Goal: Task Accomplishment & Management: Manage account settings

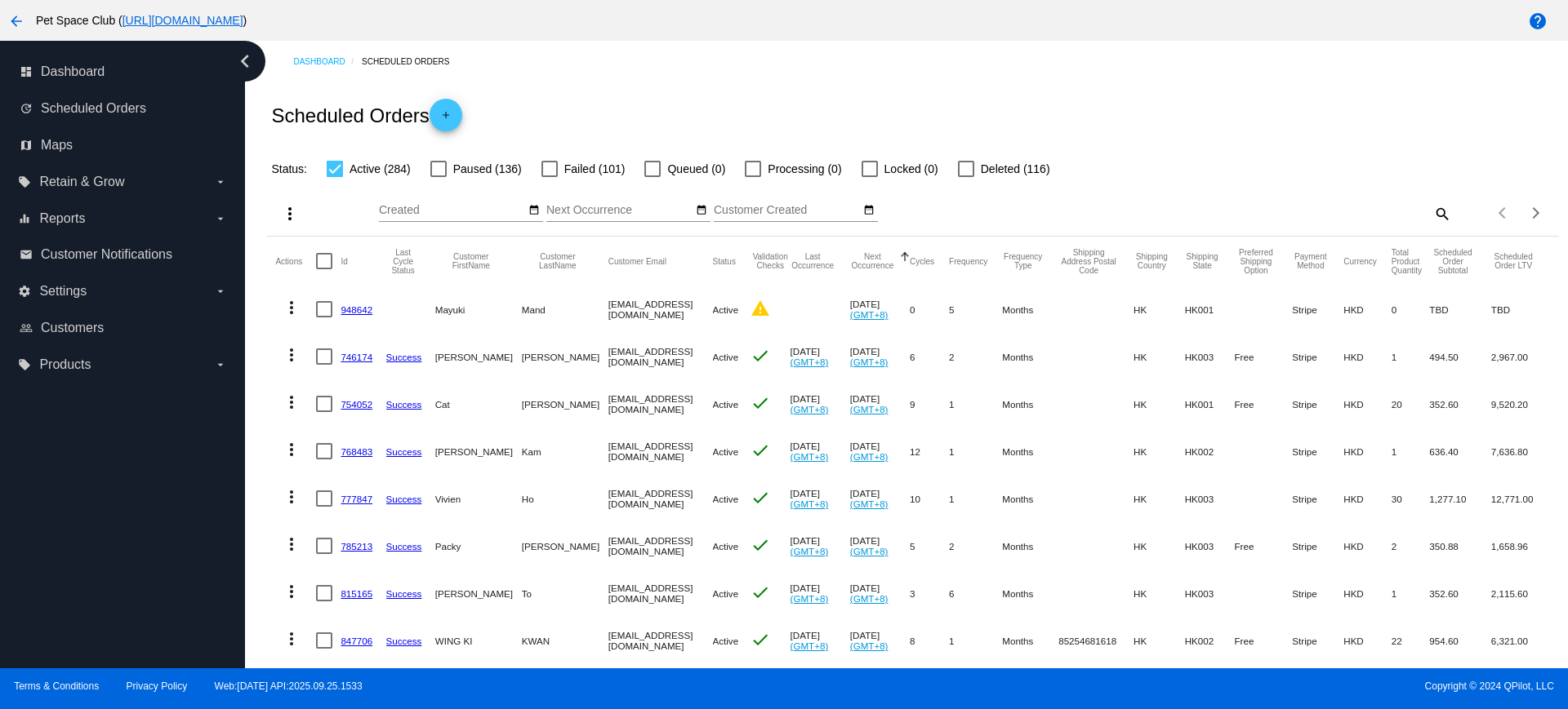
drag, startPoint x: 345, startPoint y: 402, endPoint x: 838, endPoint y: 91, distance: 582.9
click at [838, 91] on div "Scheduled Orders add" at bounding box center [913, 115] width 1291 height 65
click at [102, 371] on label "local_offer Products arrow_drop_down" at bounding box center [121, 365] width 208 height 26
click at [0, 0] on input "local_offer Products arrow_drop_down" at bounding box center [0, 0] width 0 height 0
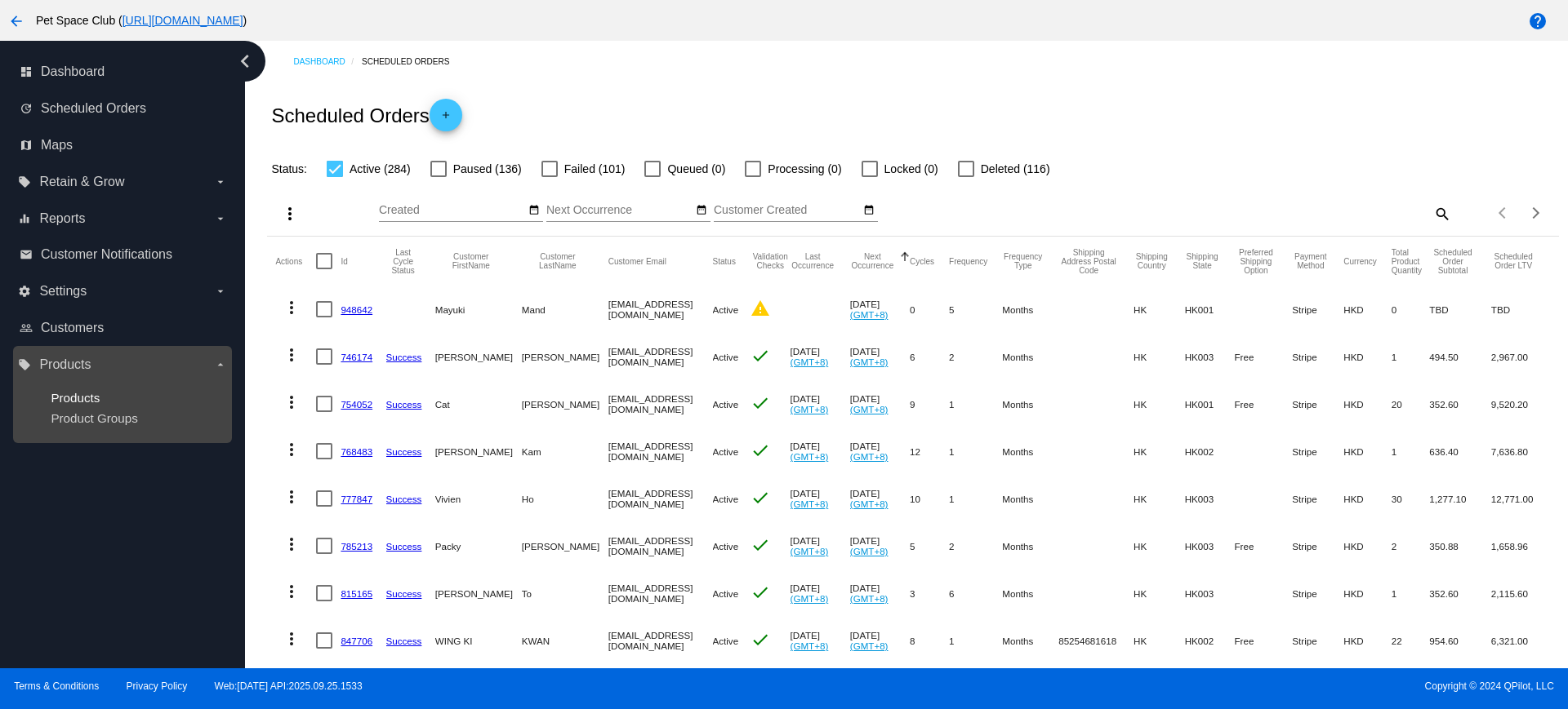
click at [77, 397] on span "Products" at bounding box center [75, 397] width 49 height 14
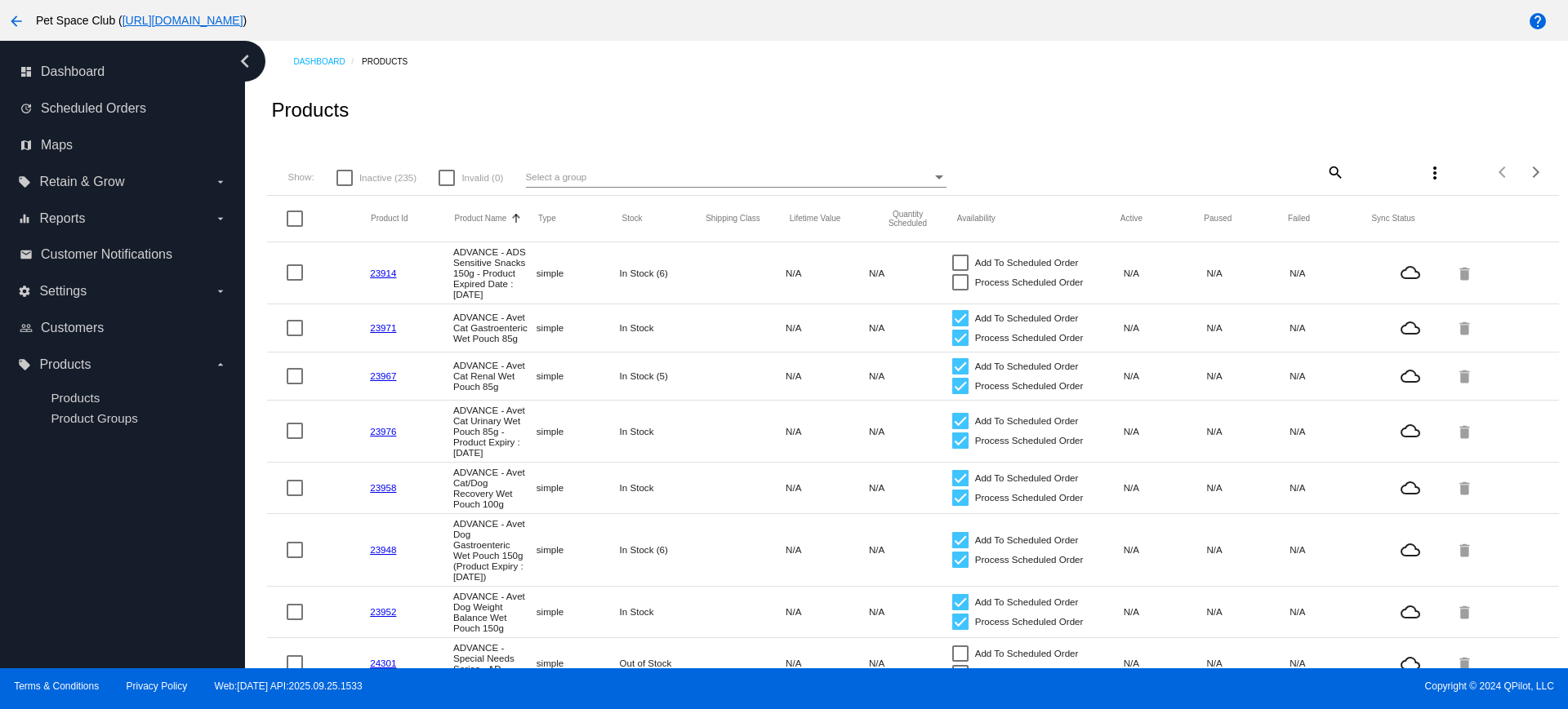
click at [1344, 173] on div "more_vert" at bounding box center [1397, 172] width 107 height 33
click at [50, 215] on span "Reports" at bounding box center [62, 218] width 45 height 15
click at [0, 0] on input "equalizer Reports arrow_drop_down" at bounding box center [0, 0] width 0 height 0
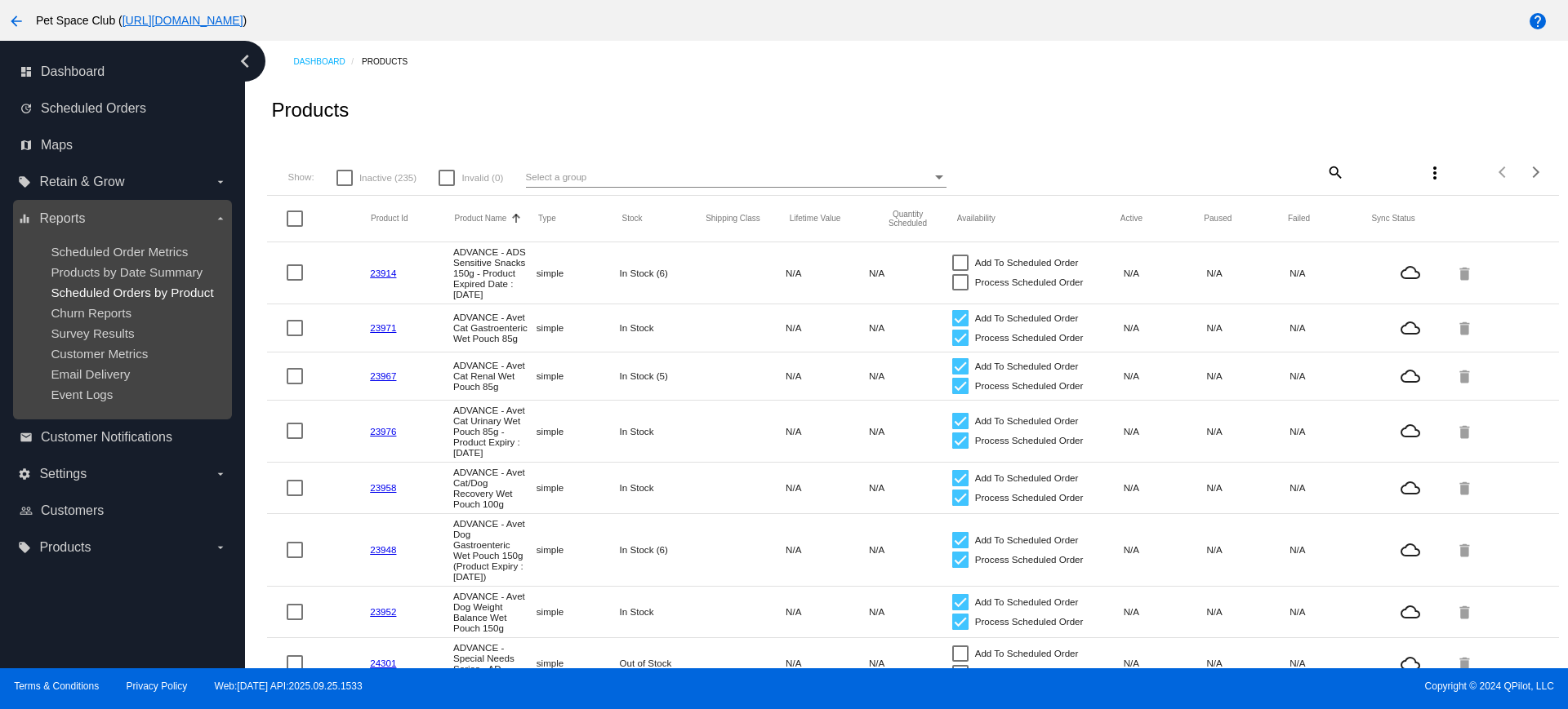
click at [89, 287] on span "Scheduled Orders by Product" at bounding box center [131, 293] width 163 height 14
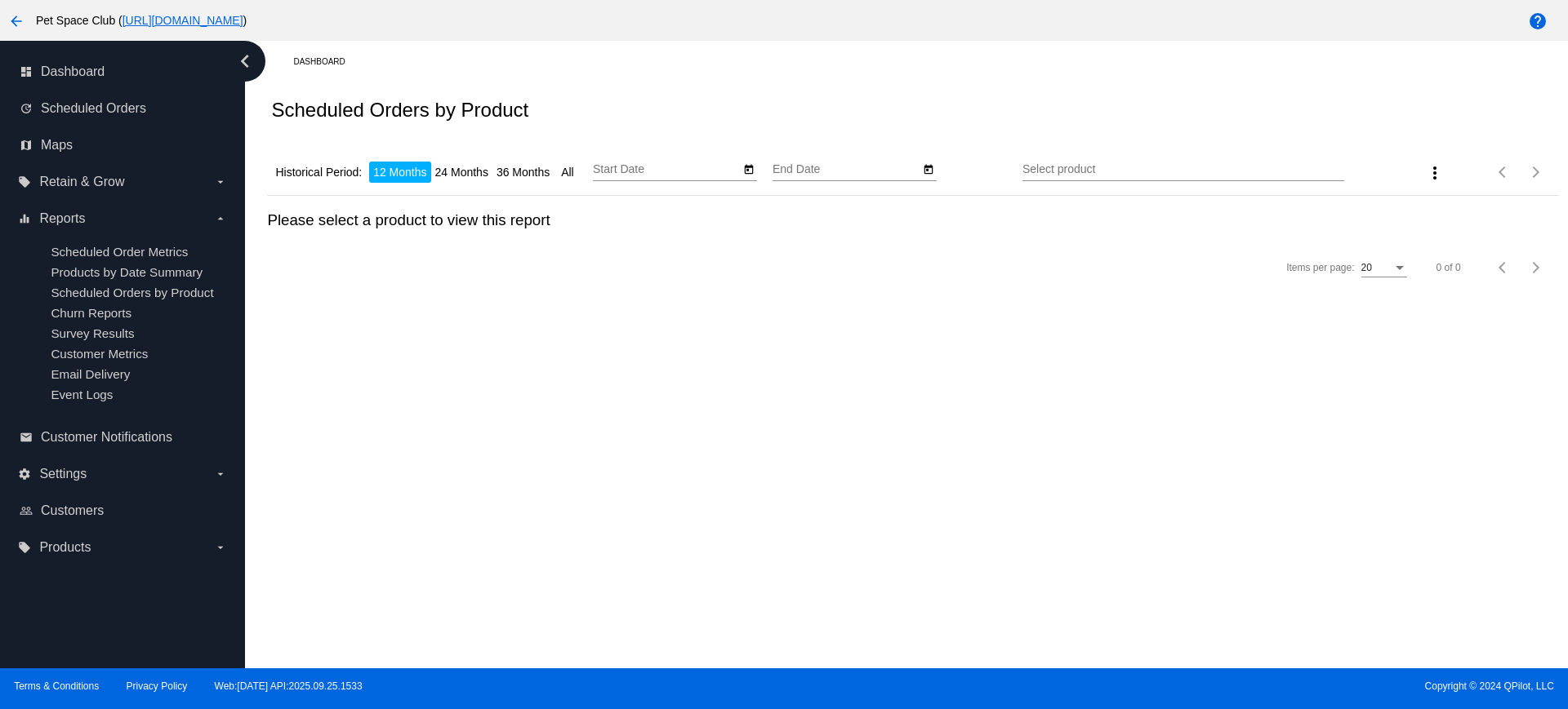
type input "9/30/2024"
type input "9/30/2025"
click at [1095, 173] on input "Select product" at bounding box center [1183, 169] width 322 height 13
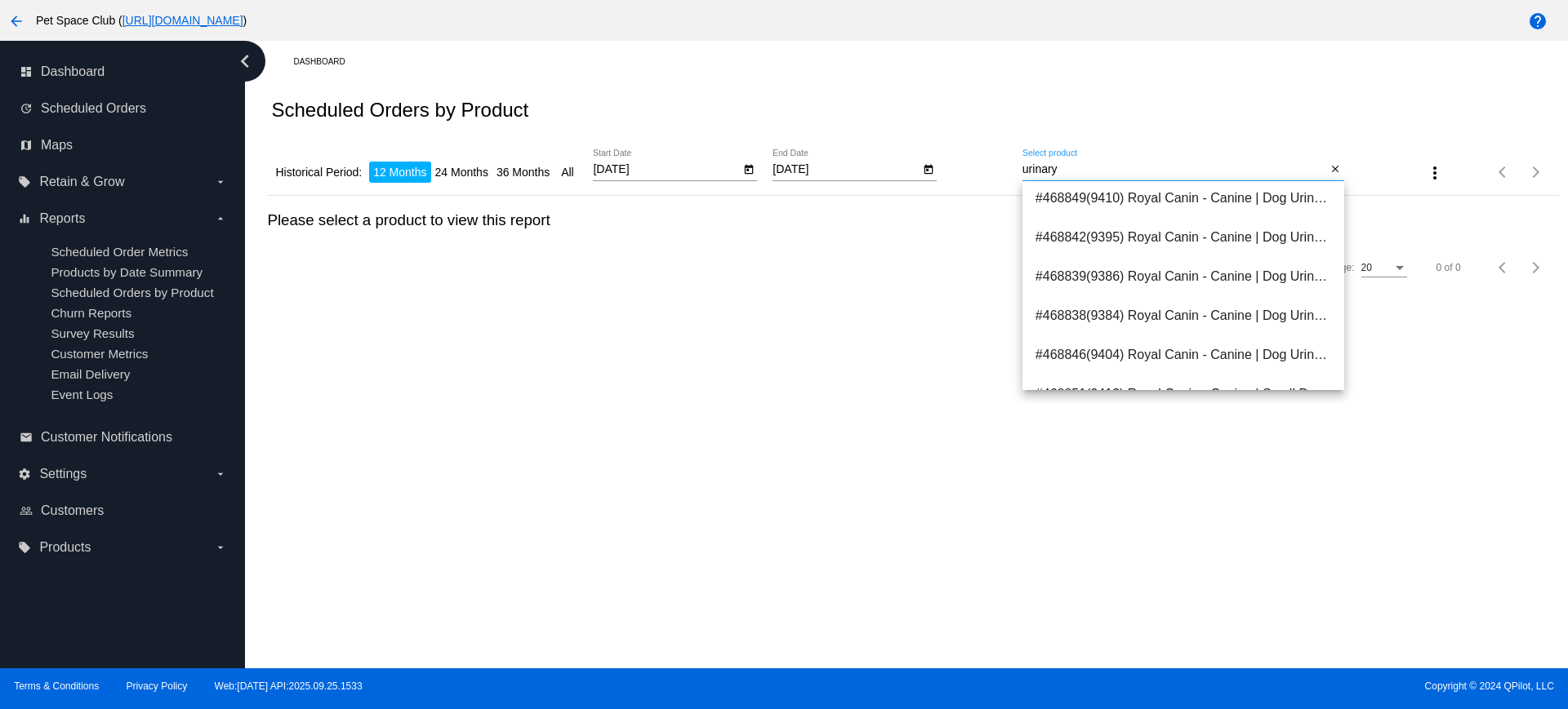
scroll to position [2244, 0]
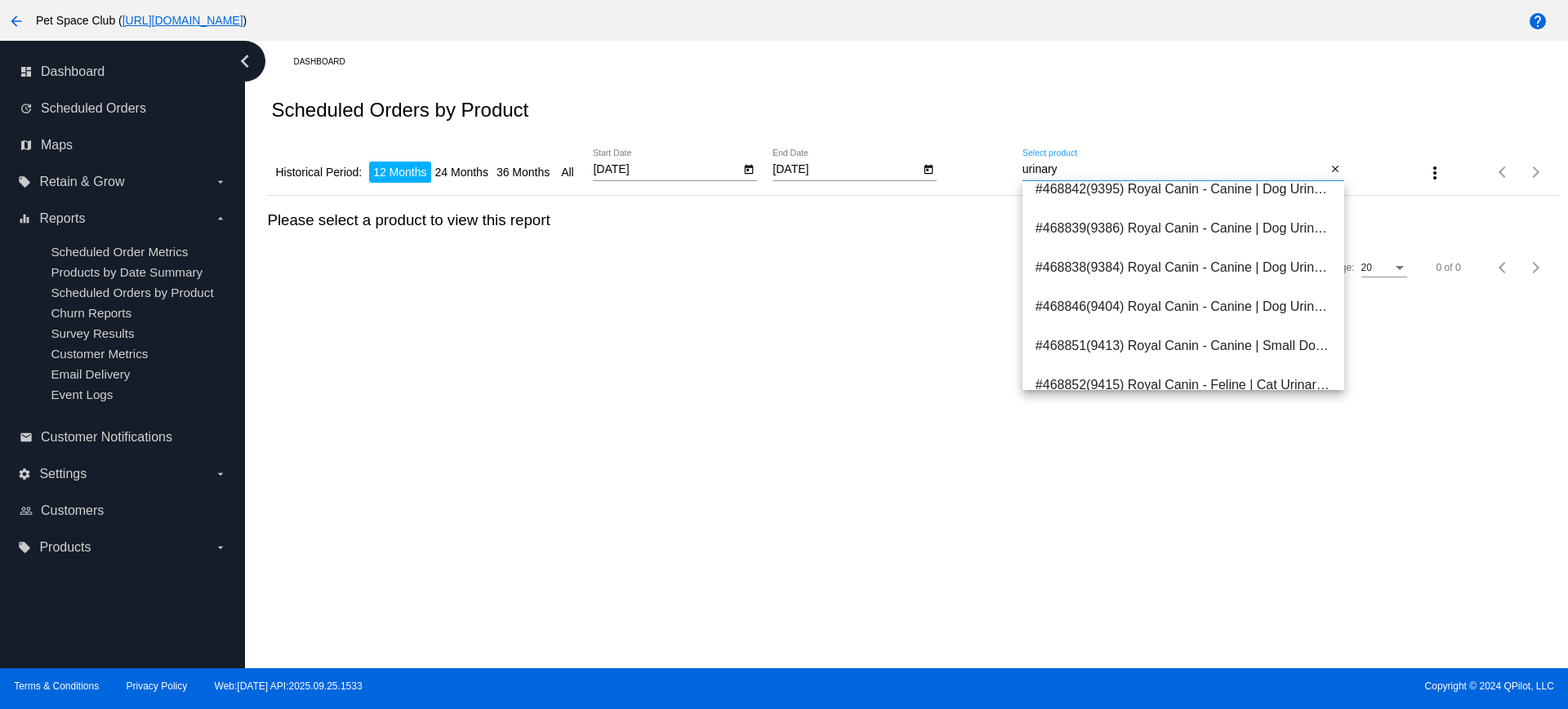
drag, startPoint x: 1070, startPoint y: 170, endPoint x: 975, endPoint y: 170, distance: 95.0
click at [975, 170] on div "Historical Period: 12 Months 24 Months 36 Months All 9/30/2024 Start Date 9/30/…" at bounding box center [913, 167] width 1291 height 58
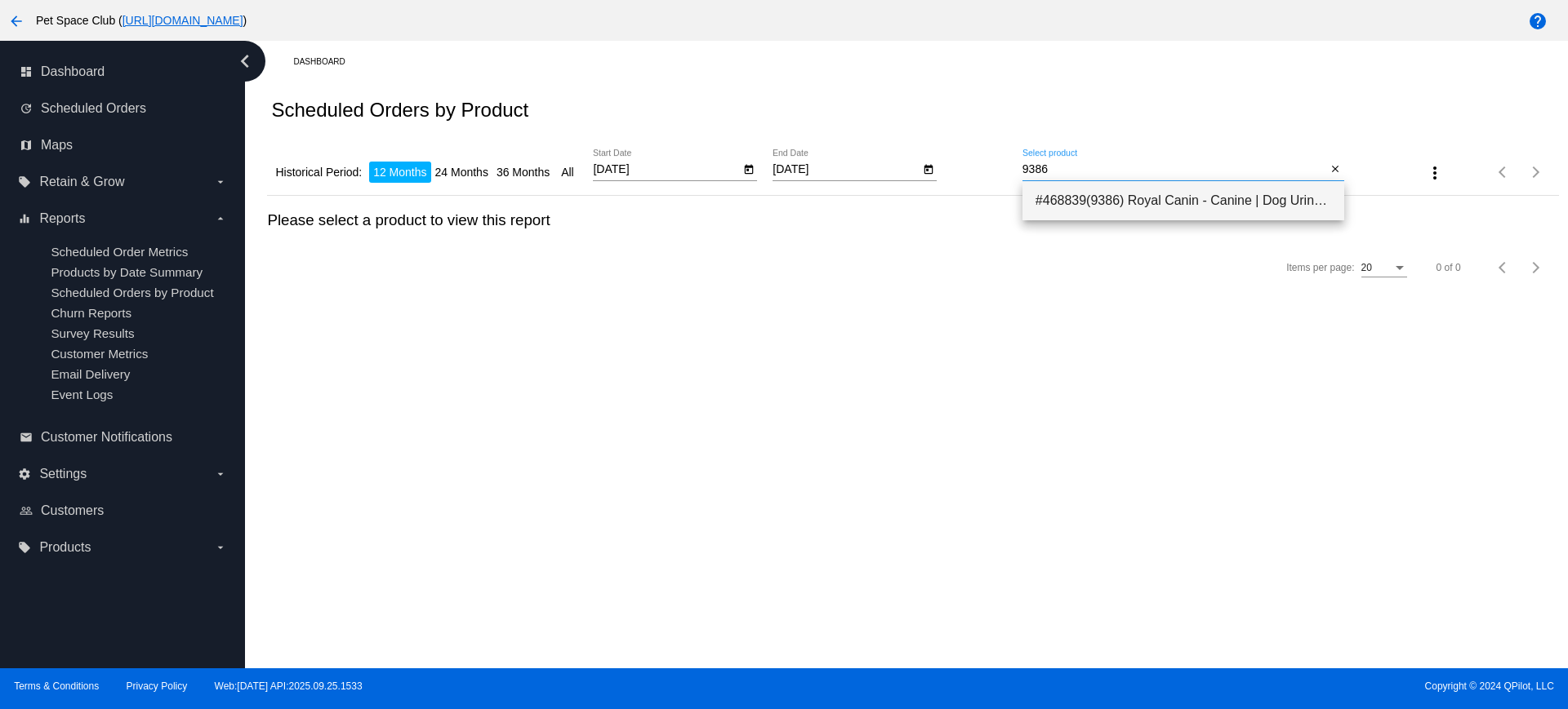
click at [1047, 196] on span "#468839(9386) Royal Canin - Canine | Dog Urinary S/O Pouch 100g 13.76" at bounding box center [1183, 201] width 296 height 39
type input "Royal Canin - Canine | Dog Urinary S/O Pouch 100g"
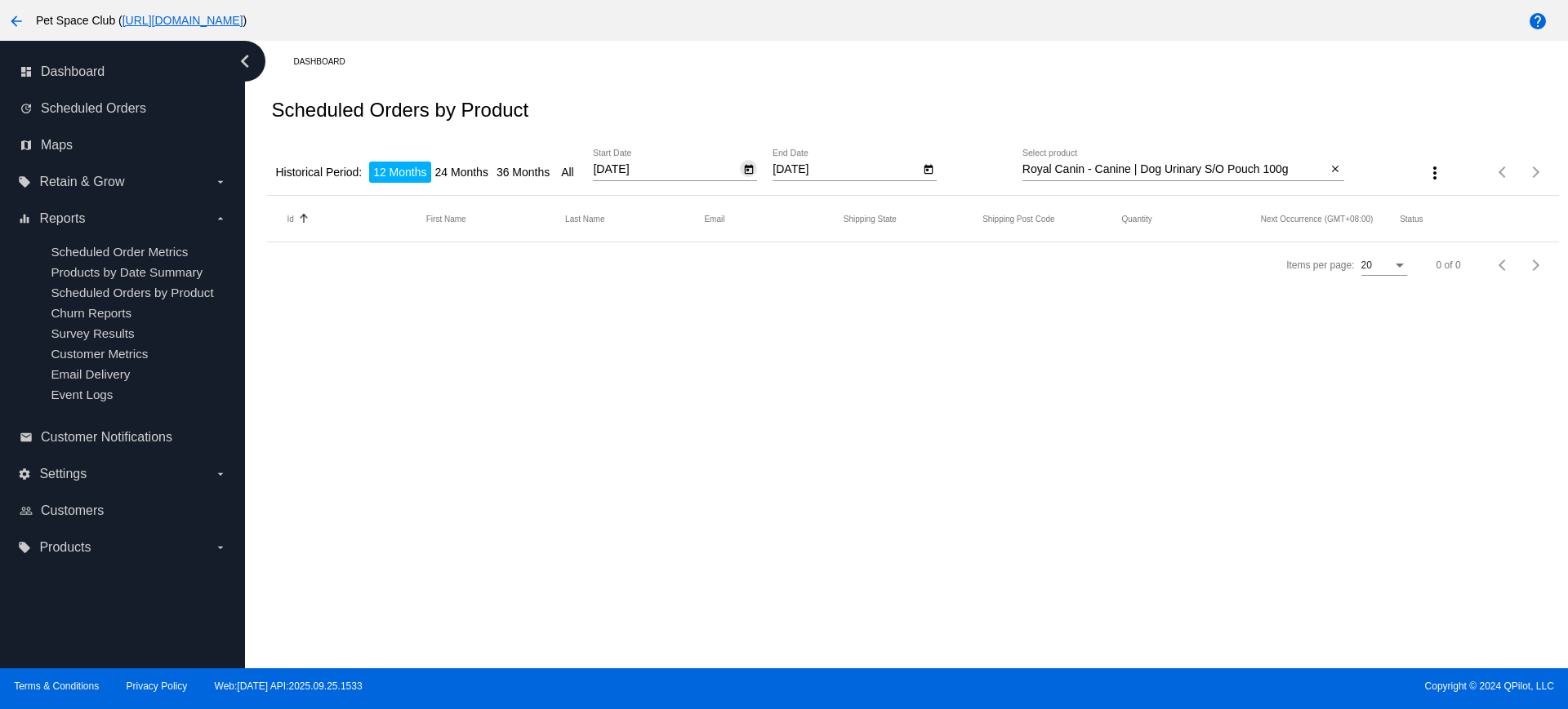
click at [750, 168] on icon "Open calendar" at bounding box center [749, 170] width 9 height 10
click at [810, 215] on button "Next month" at bounding box center [813, 215] width 33 height 33
click at [778, 210] on button "Previous month" at bounding box center [781, 215] width 33 height 33
click at [464, 168] on div at bounding box center [784, 354] width 1568 height 709
click at [464, 172] on li "24 Months" at bounding box center [462, 173] width 61 height 22
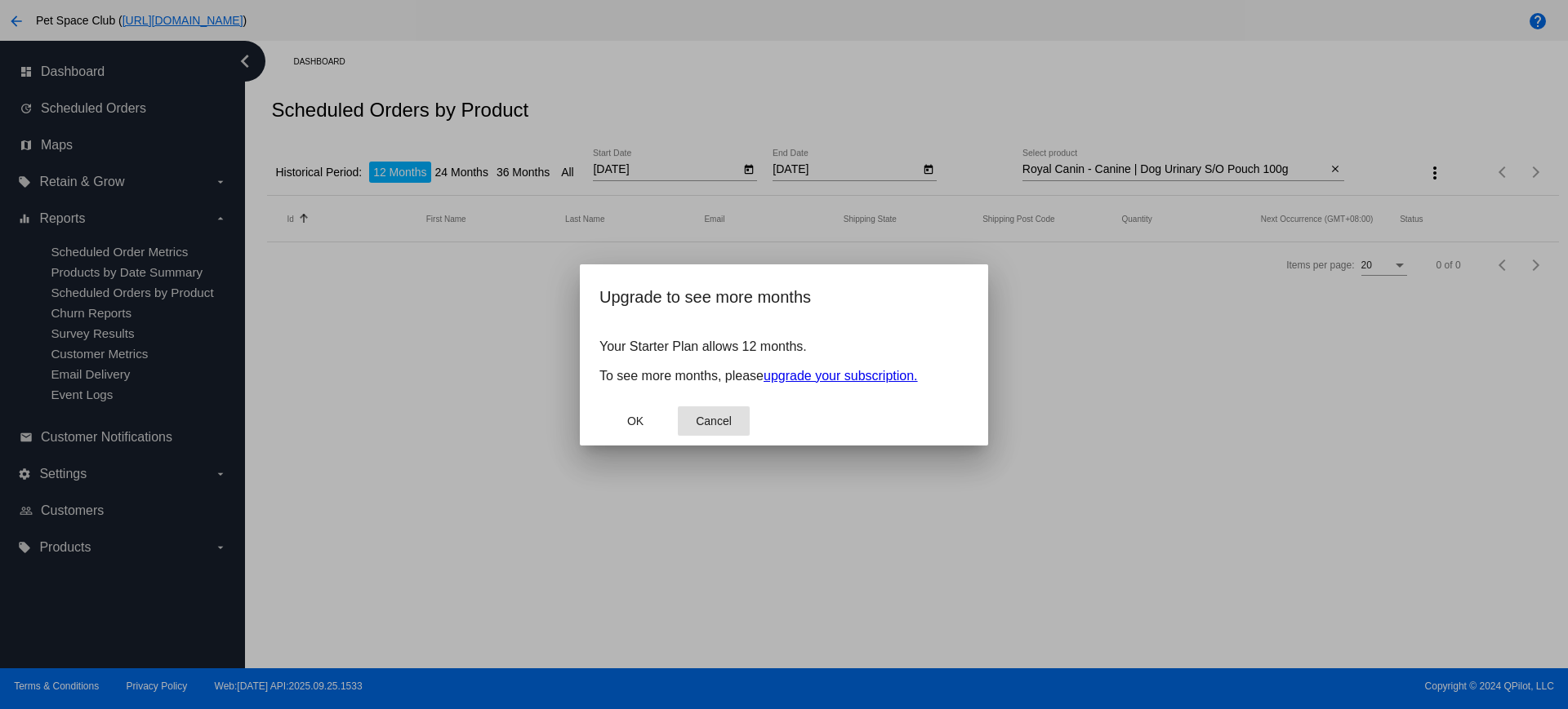
click at [718, 420] on span "Cancel" at bounding box center [713, 420] width 36 height 13
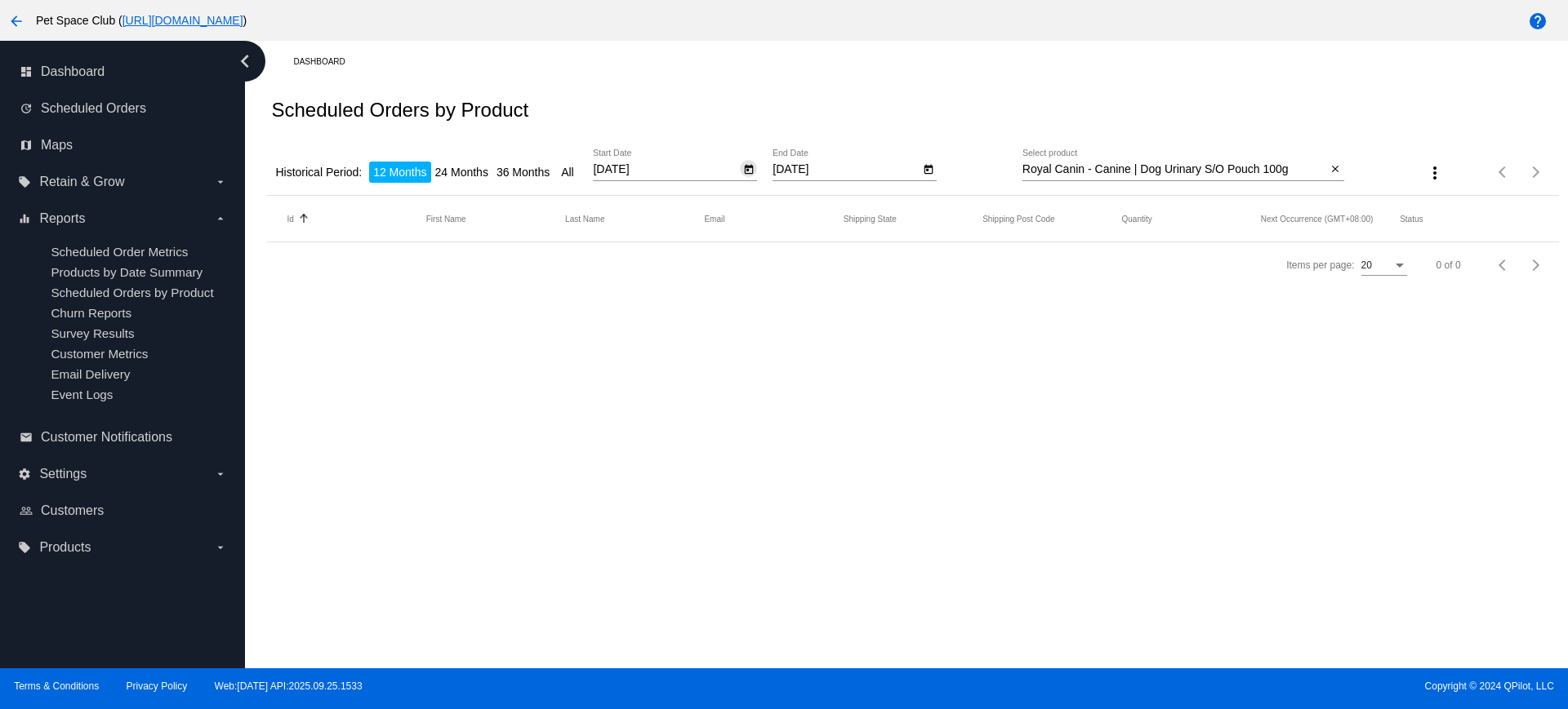
click at [747, 168] on icon "Open calendar" at bounding box center [749, 170] width 12 height 20
click at [810, 215] on button "Next month" at bounding box center [813, 215] width 33 height 33
click at [655, 213] on span "OCT 2024" at bounding box center [635, 215] width 48 height 13
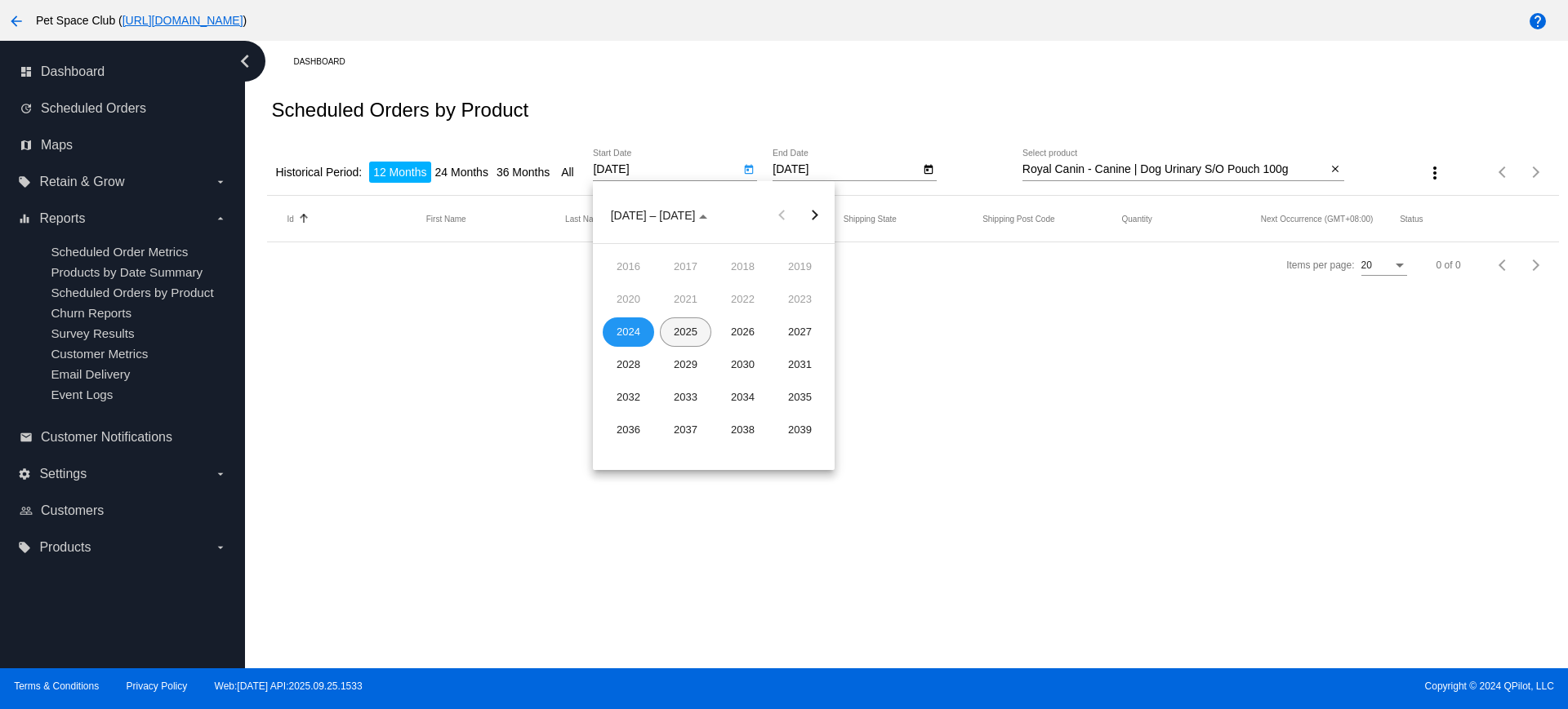
click at [698, 330] on div "2025" at bounding box center [686, 332] width 51 height 30
click at [753, 296] on div "MAR" at bounding box center [743, 300] width 51 height 30
click at [815, 279] on div "1" at bounding box center [812, 283] width 30 height 30
type input "3/1/2025"
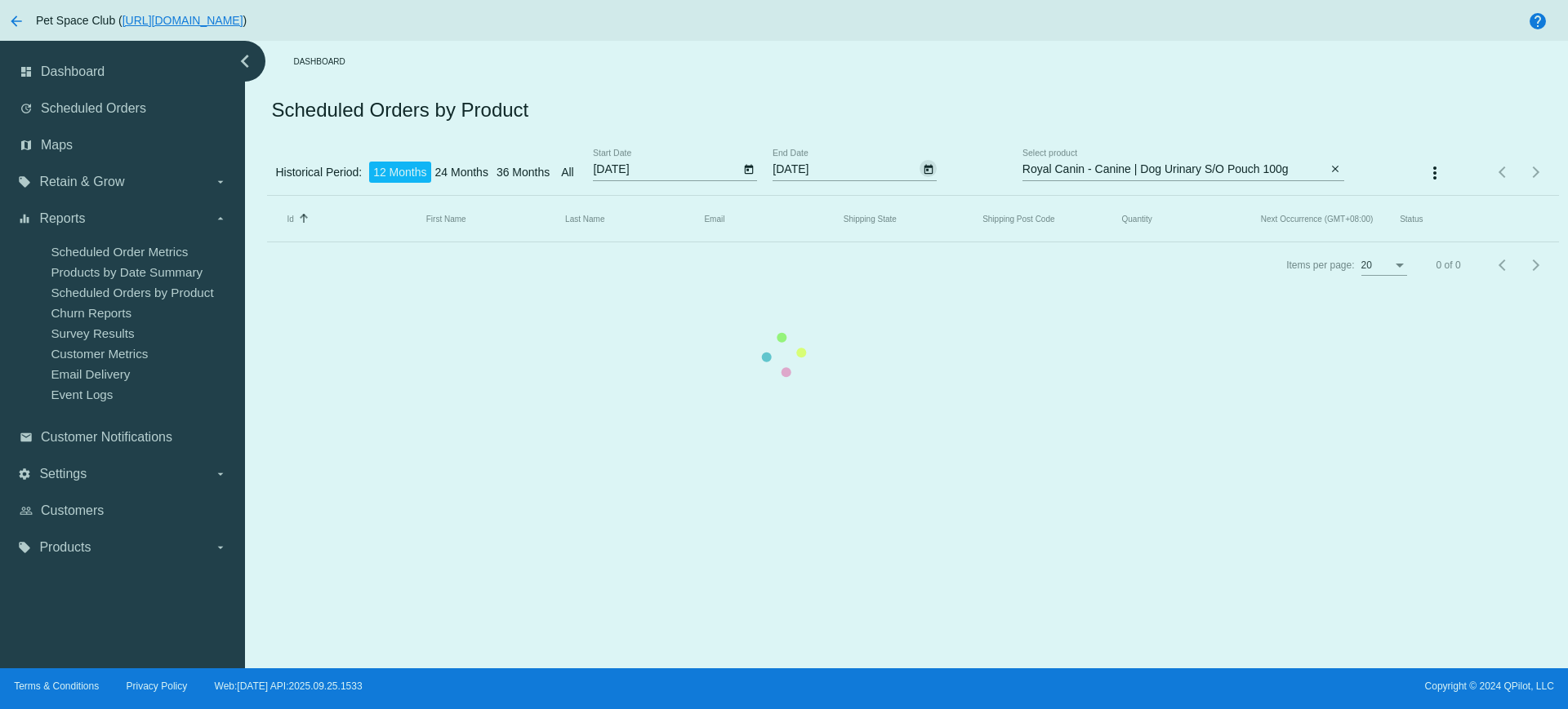
click at [928, 172] on app-dashboard-scheduled-orders-by-product-report "Scheduled Orders by Product Historical Period: 12 Months 24 Months 36 Months Al…" at bounding box center [913, 185] width 1291 height 206
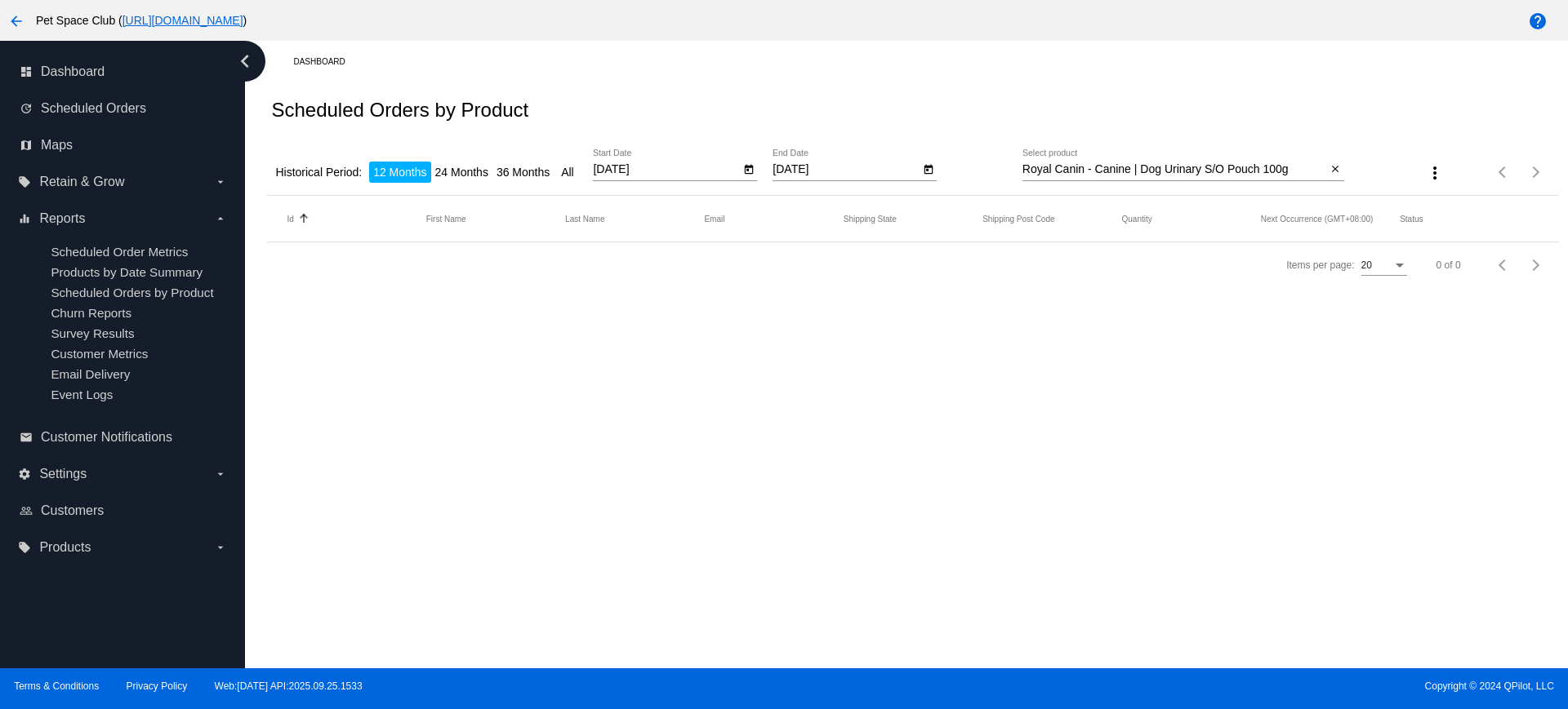
click at [925, 169] on icon "Open calendar" at bounding box center [929, 170] width 9 height 10
click at [997, 210] on button "Next month" at bounding box center [993, 215] width 33 height 33
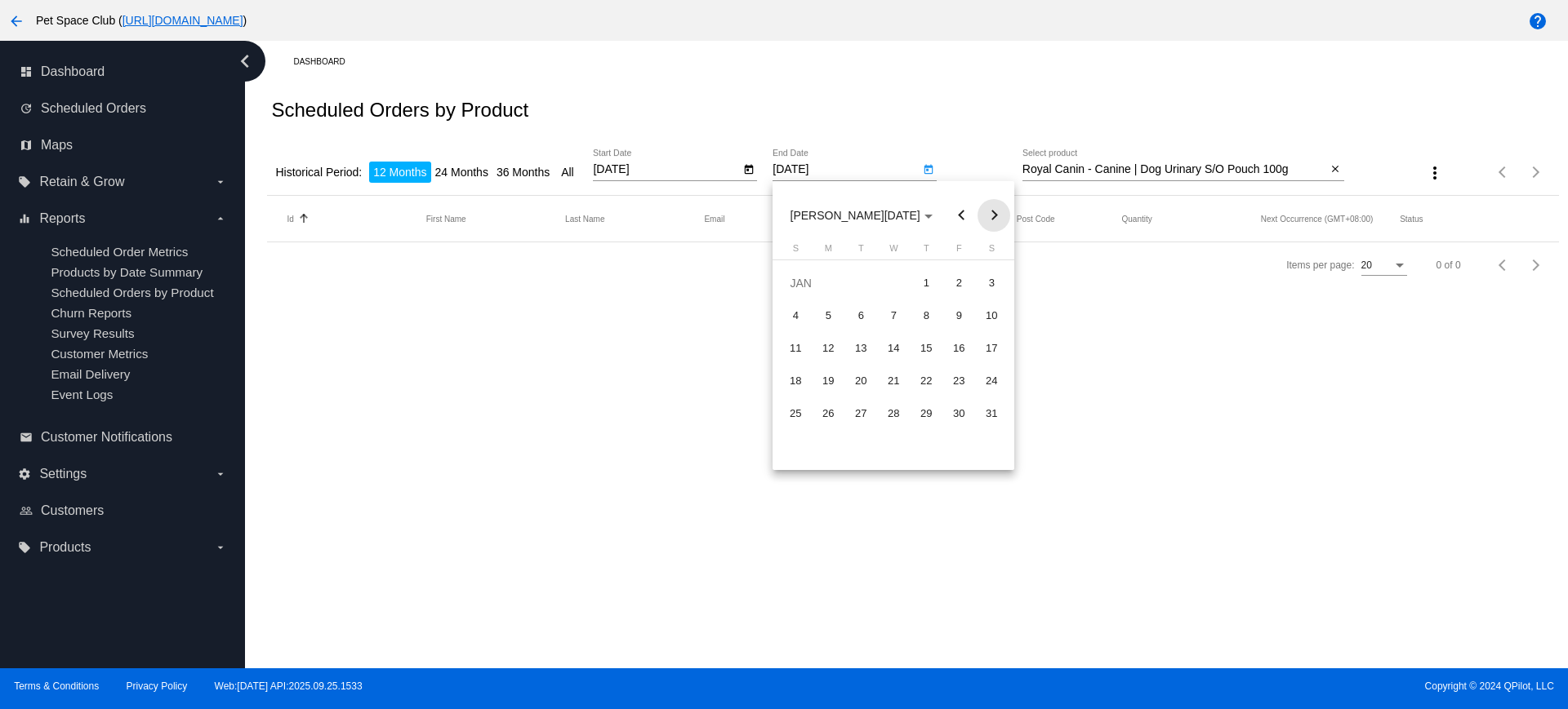
click at [997, 210] on button "Next month" at bounding box center [993, 215] width 33 height 33
click at [1001, 220] on button "Next month" at bounding box center [993, 215] width 33 height 33
click at [952, 212] on button "Previous month" at bounding box center [960, 215] width 33 height 33
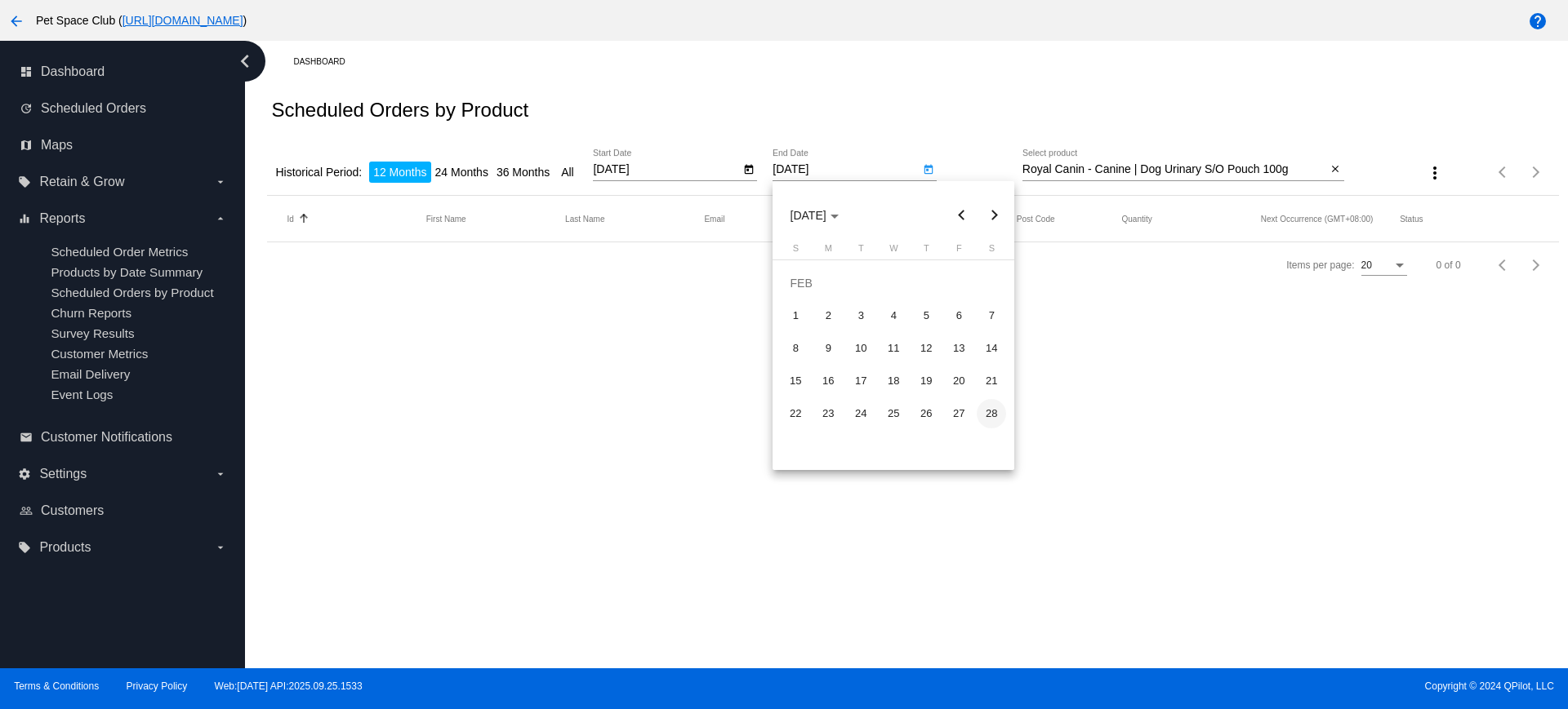
click at [986, 415] on div "28" at bounding box center [992, 414] width 30 height 30
type input "2/28/2026"
click at [1337, 168] on mat-icon "close" at bounding box center [1335, 169] width 12 height 13
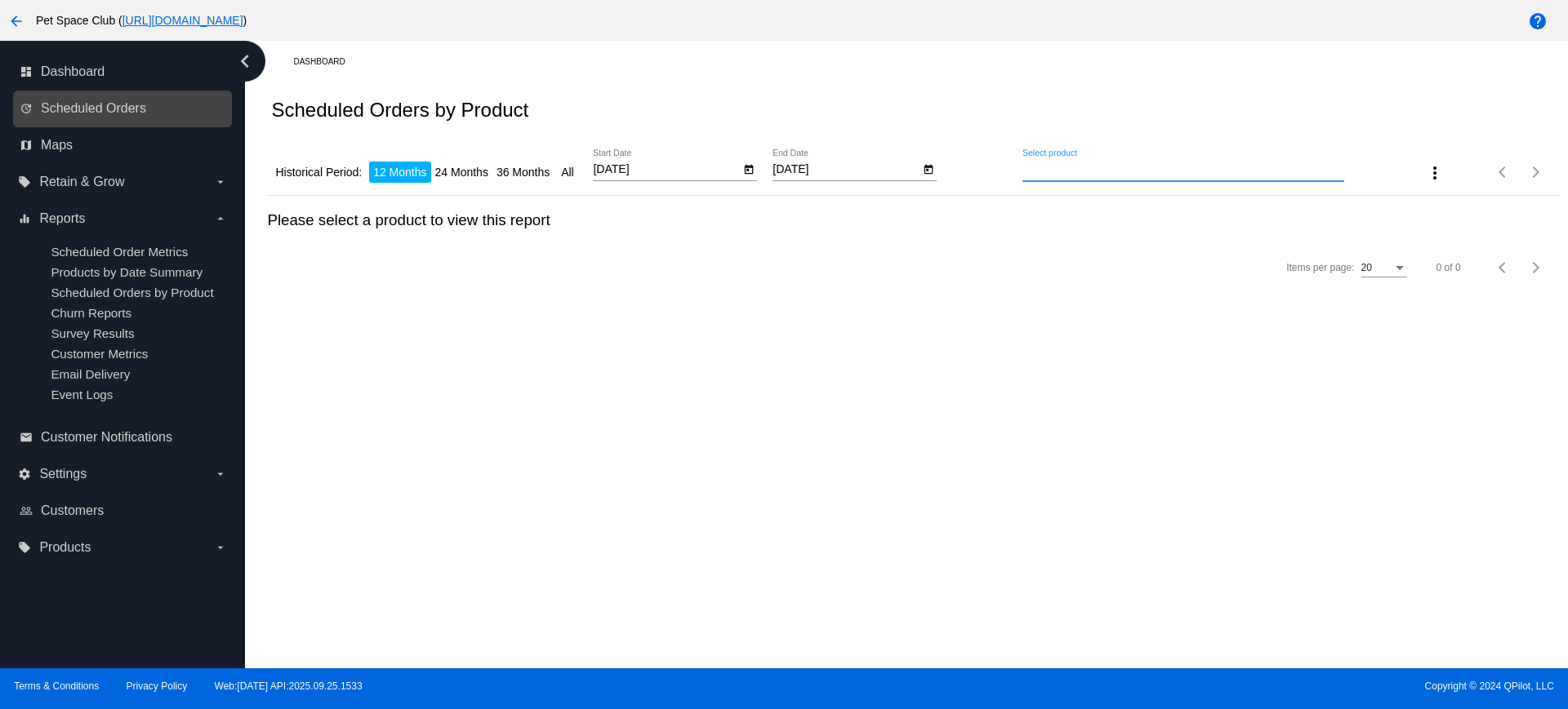
click at [76, 116] on link "update Scheduled Orders" at bounding box center [123, 108] width 207 height 26
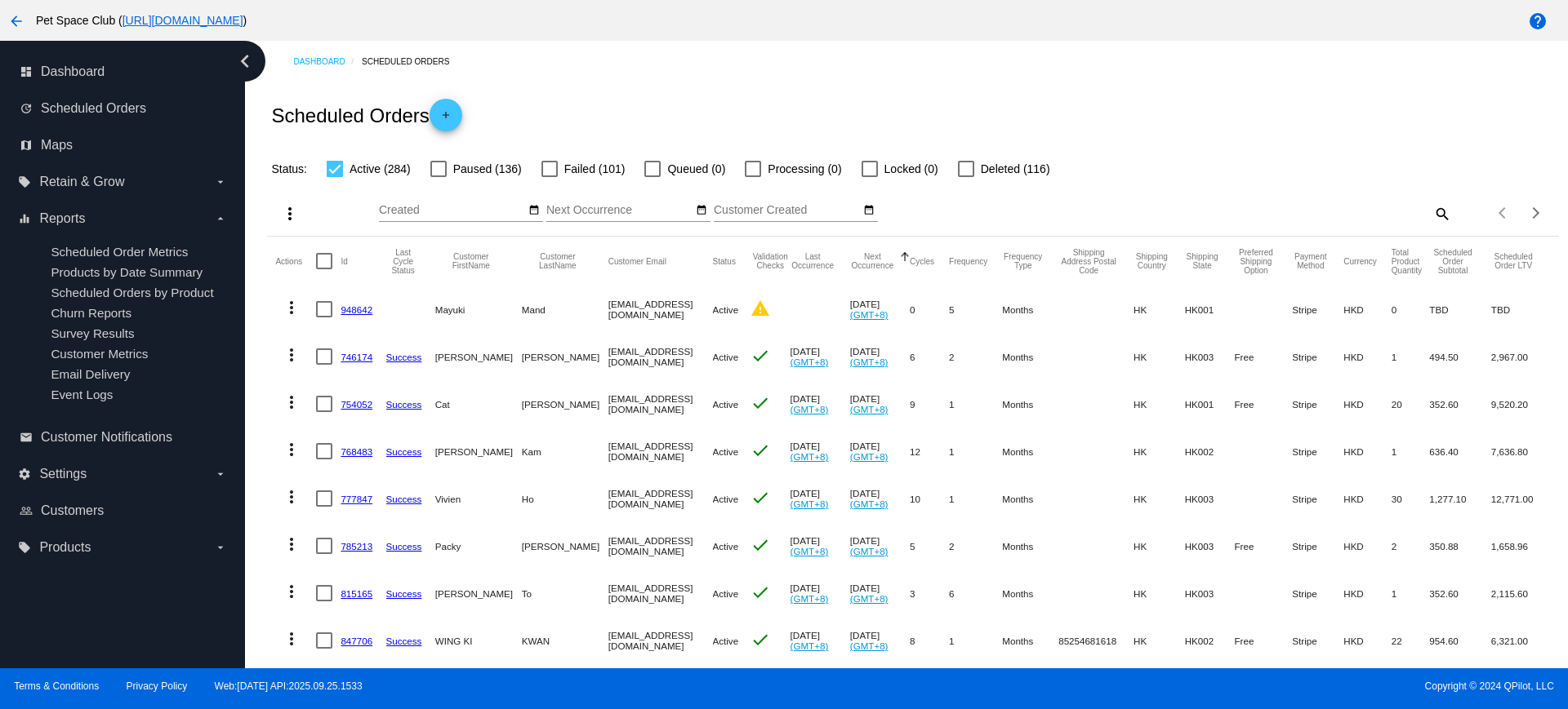
click at [1432, 213] on mat-icon "search" at bounding box center [1442, 214] width 20 height 26
click at [1305, 213] on input "Search" at bounding box center [1290, 210] width 322 height 13
paste input "919086"
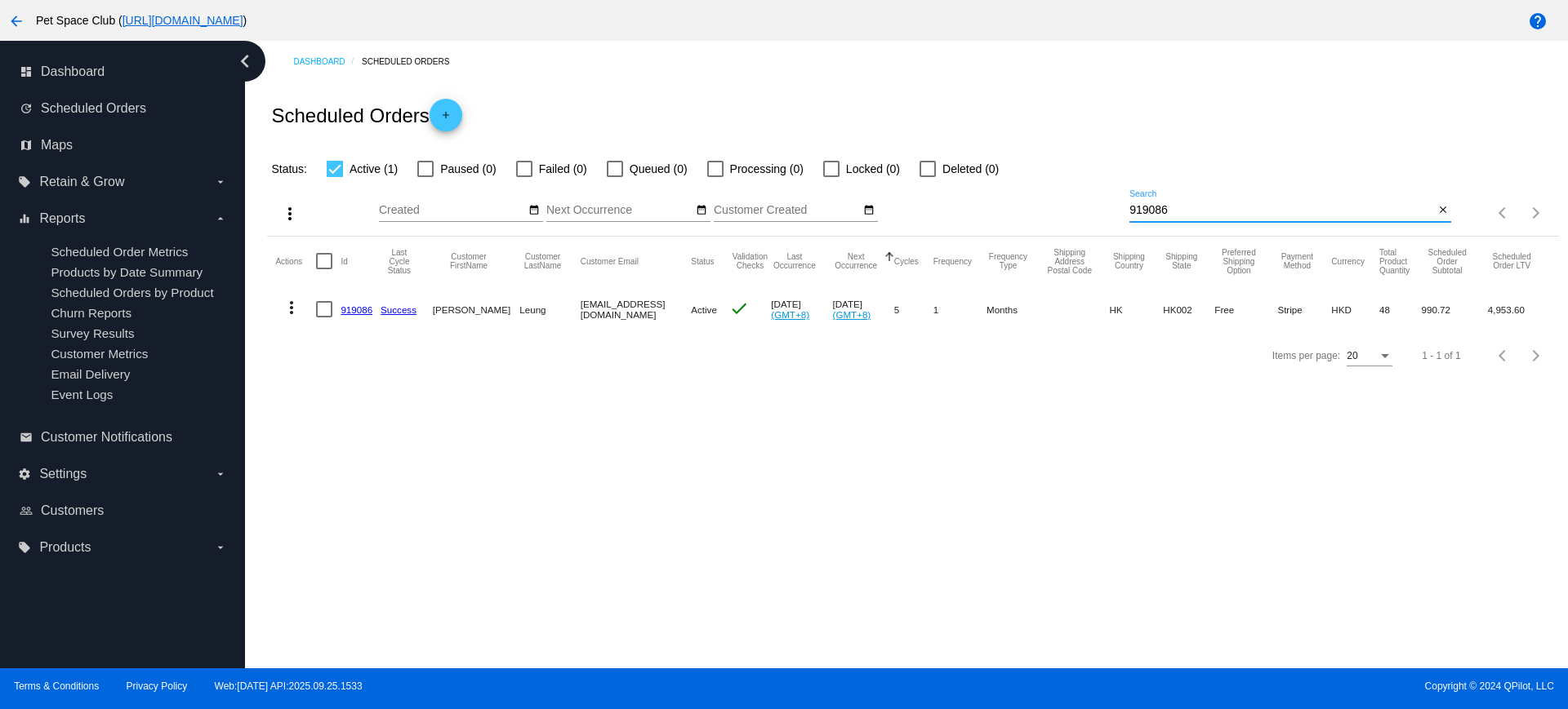
type input "919086"
click at [1124, 97] on div "Scheduled Orders add" at bounding box center [913, 115] width 1291 height 65
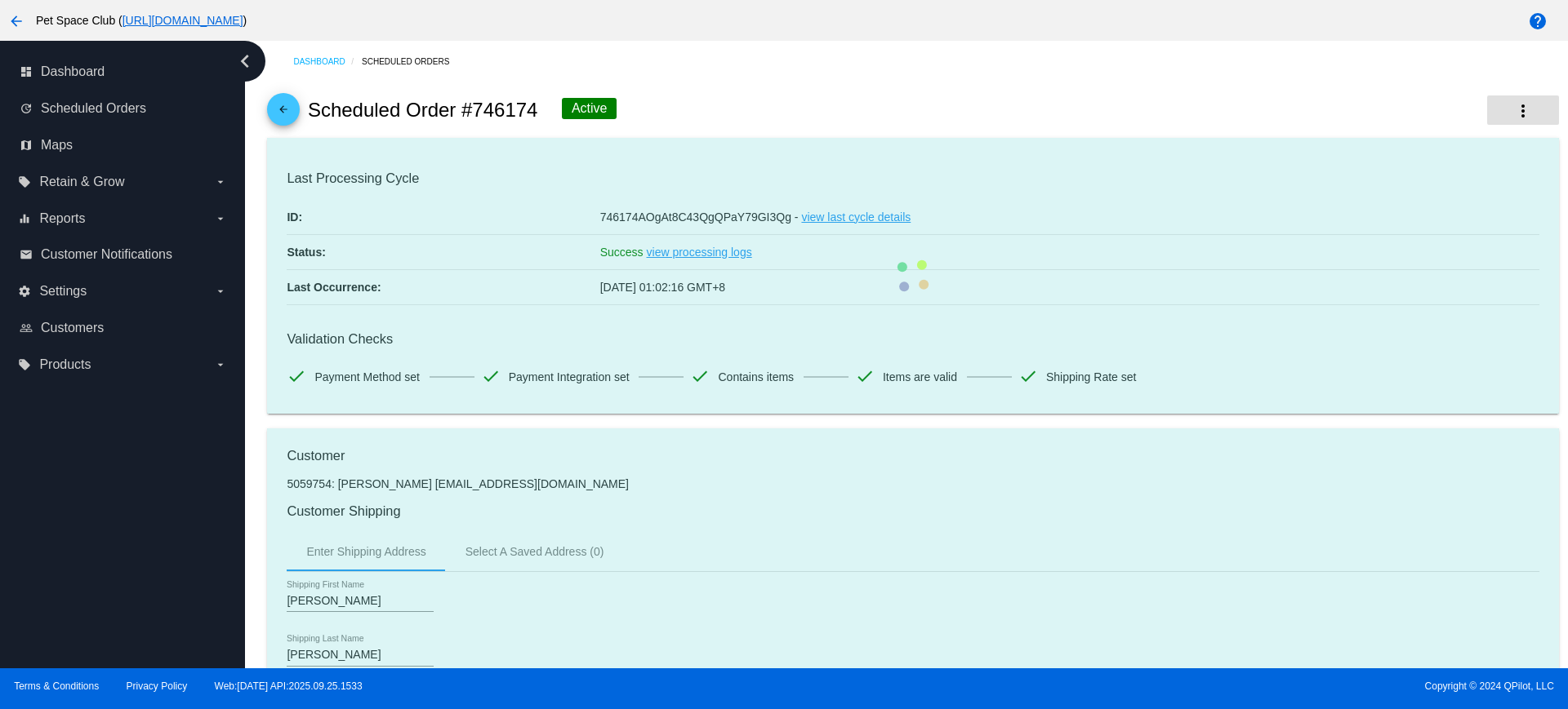
click at [1514, 111] on mat-icon "more_vert" at bounding box center [1523, 111] width 20 height 20
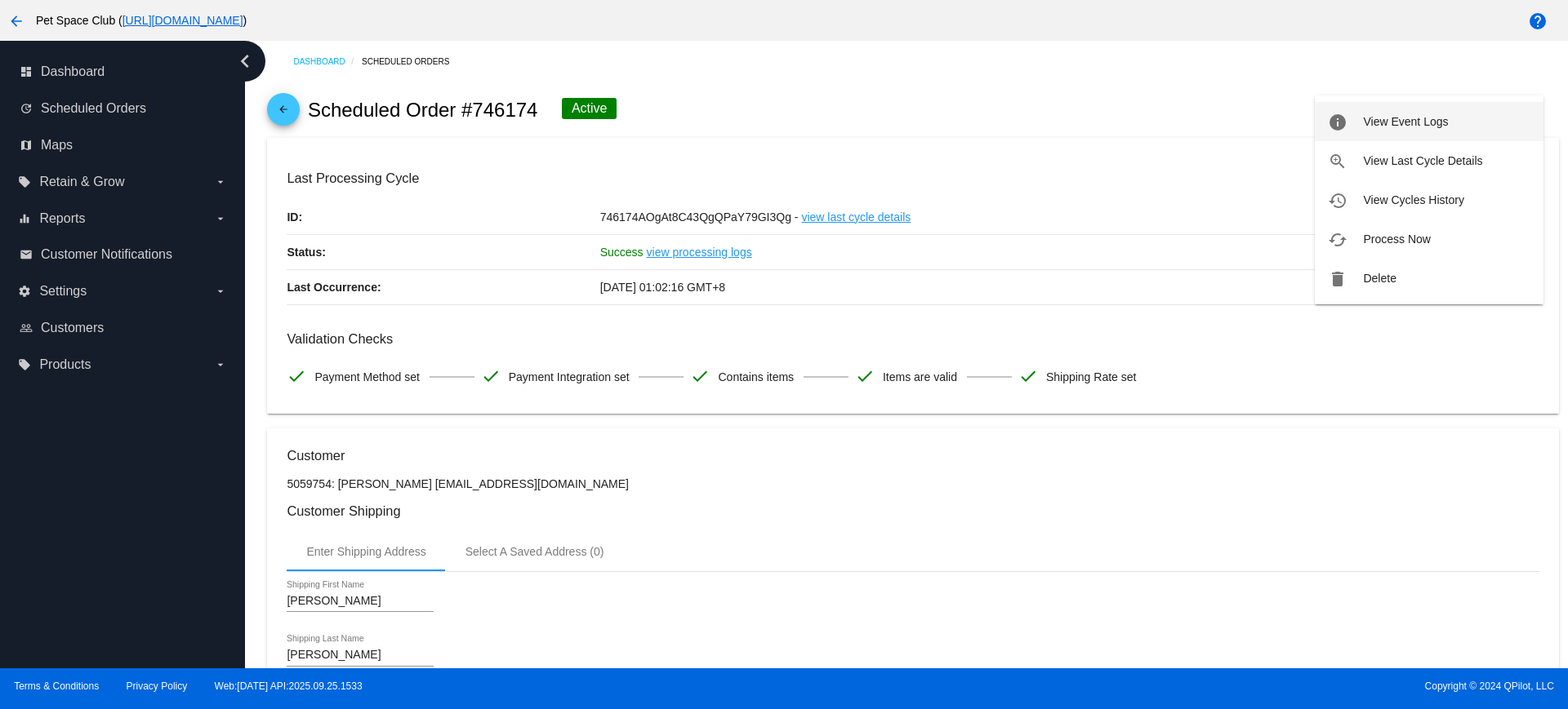
click at [1430, 125] on span "View Event Logs" at bounding box center [1405, 121] width 85 height 13
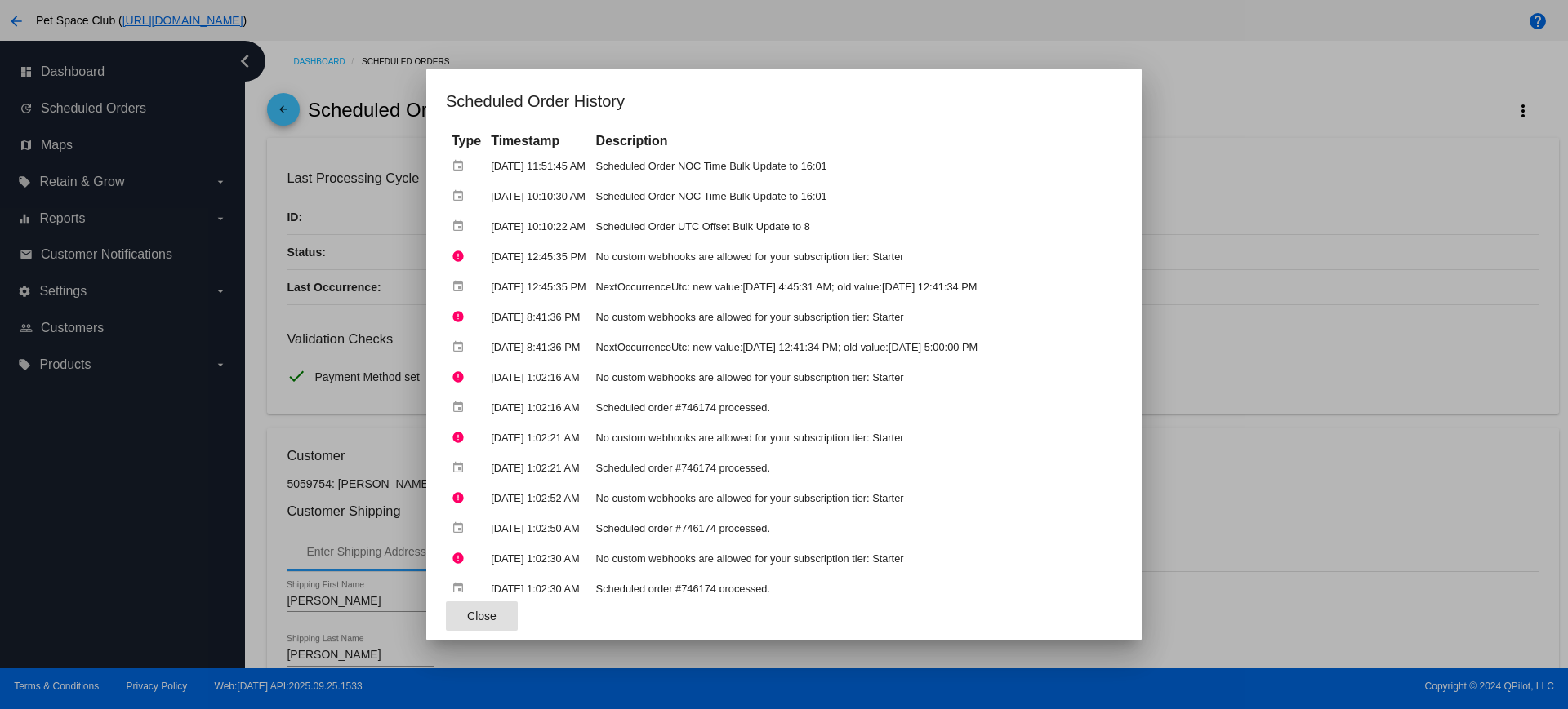
click at [467, 622] on span "Close" at bounding box center [482, 615] width 30 height 13
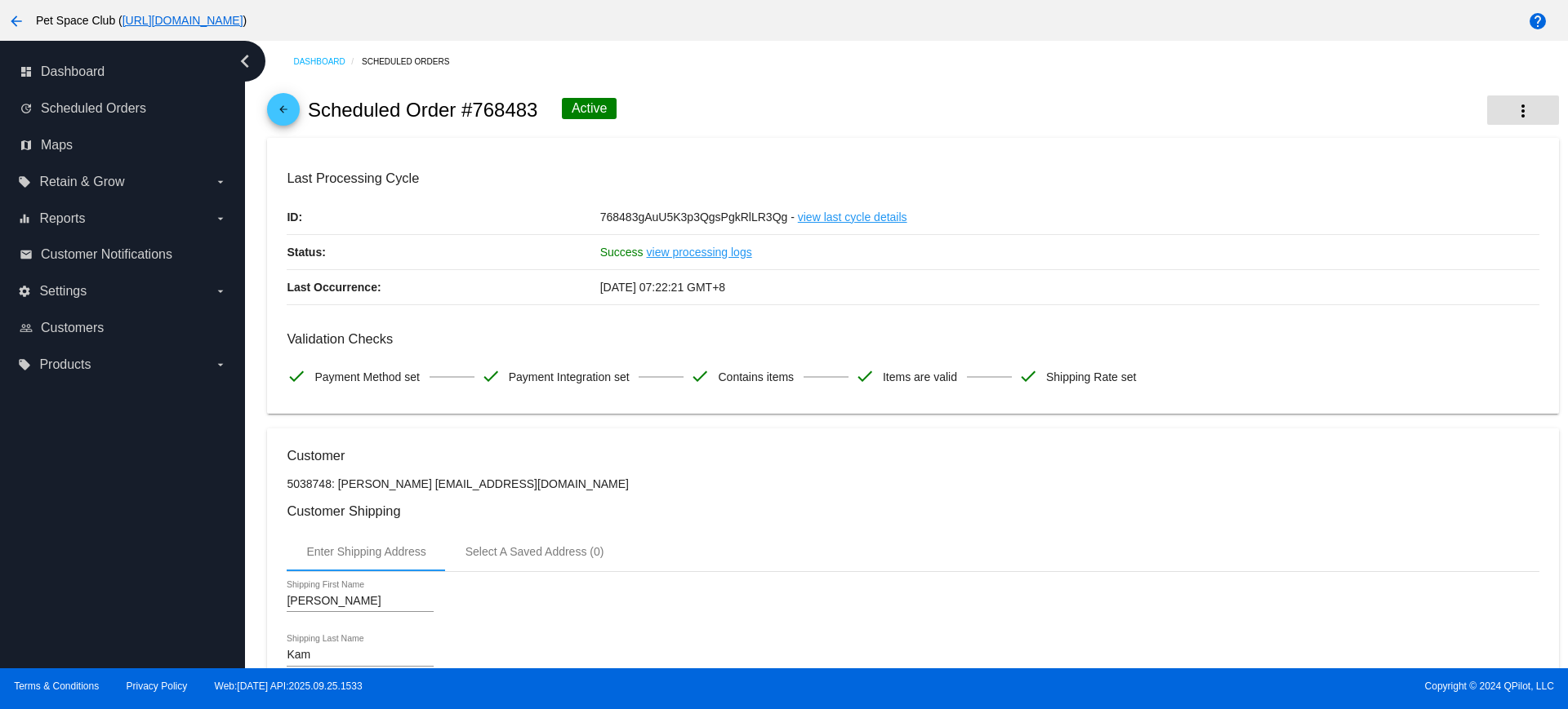
click at [1513, 110] on mat-icon "more_vert" at bounding box center [1523, 111] width 20 height 20
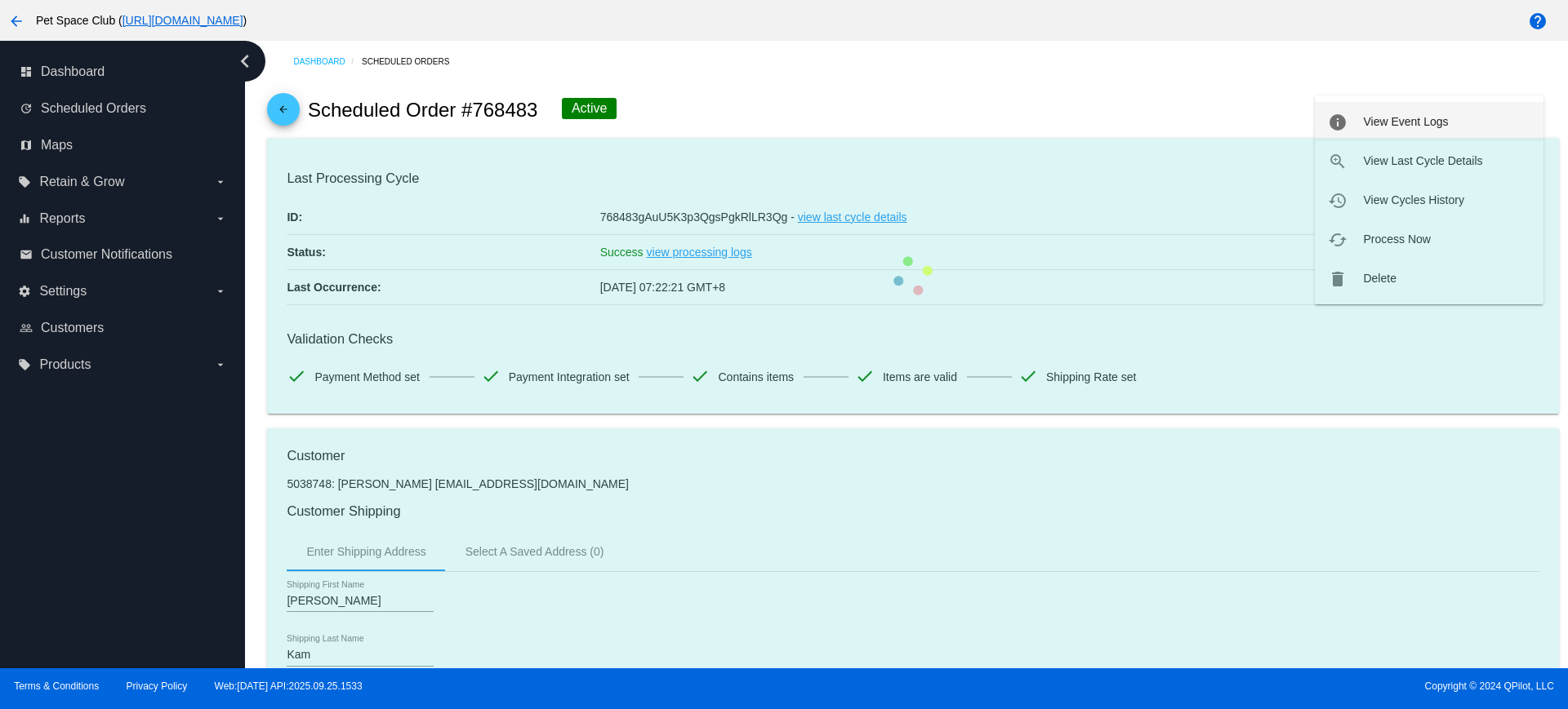
click at [1368, 126] on span "View Event Logs" at bounding box center [1405, 121] width 85 height 13
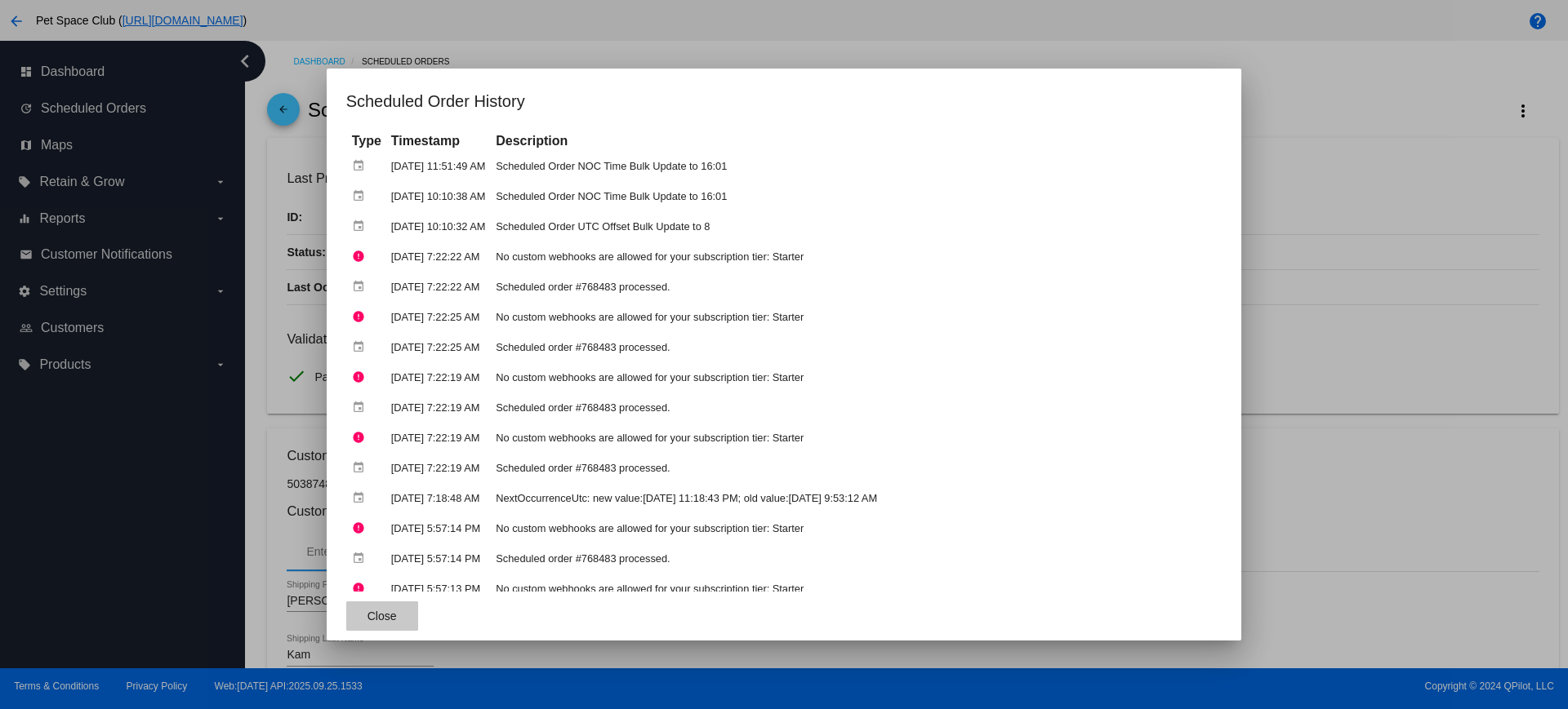
click at [367, 622] on button "Close" at bounding box center [382, 616] width 72 height 30
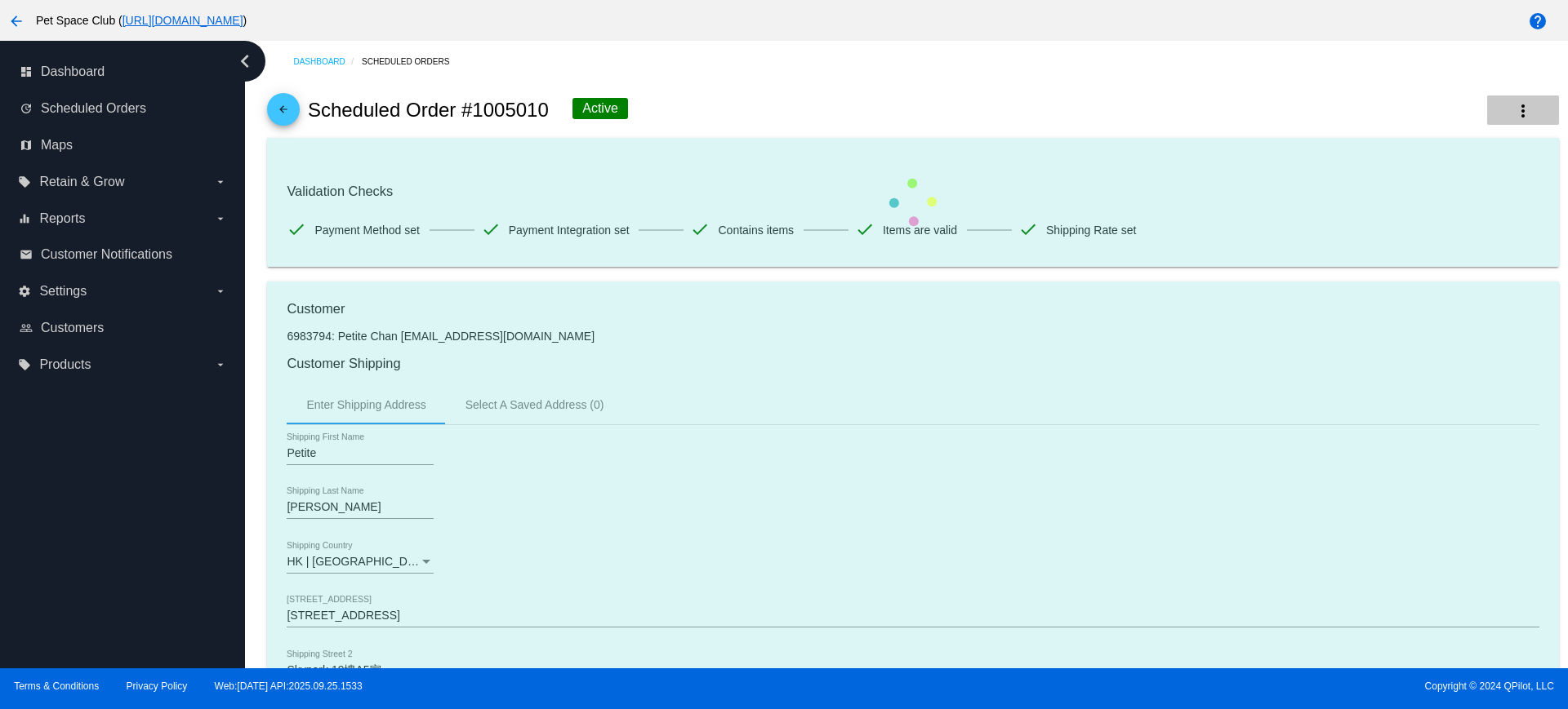
click at [1513, 106] on mat-icon "more_vert" at bounding box center [1523, 111] width 20 height 20
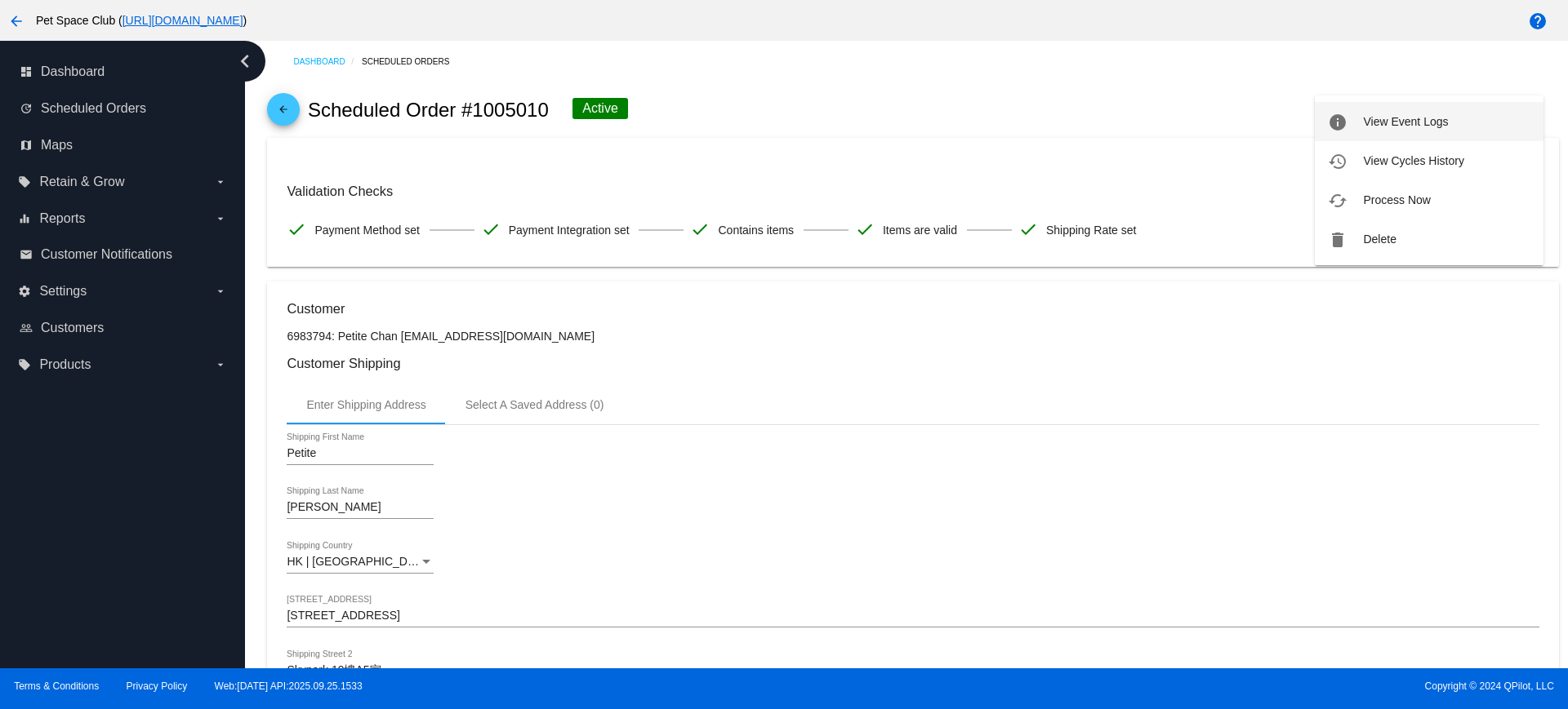
click at [1463, 118] on button "info View Event Logs" at bounding box center [1429, 121] width 229 height 39
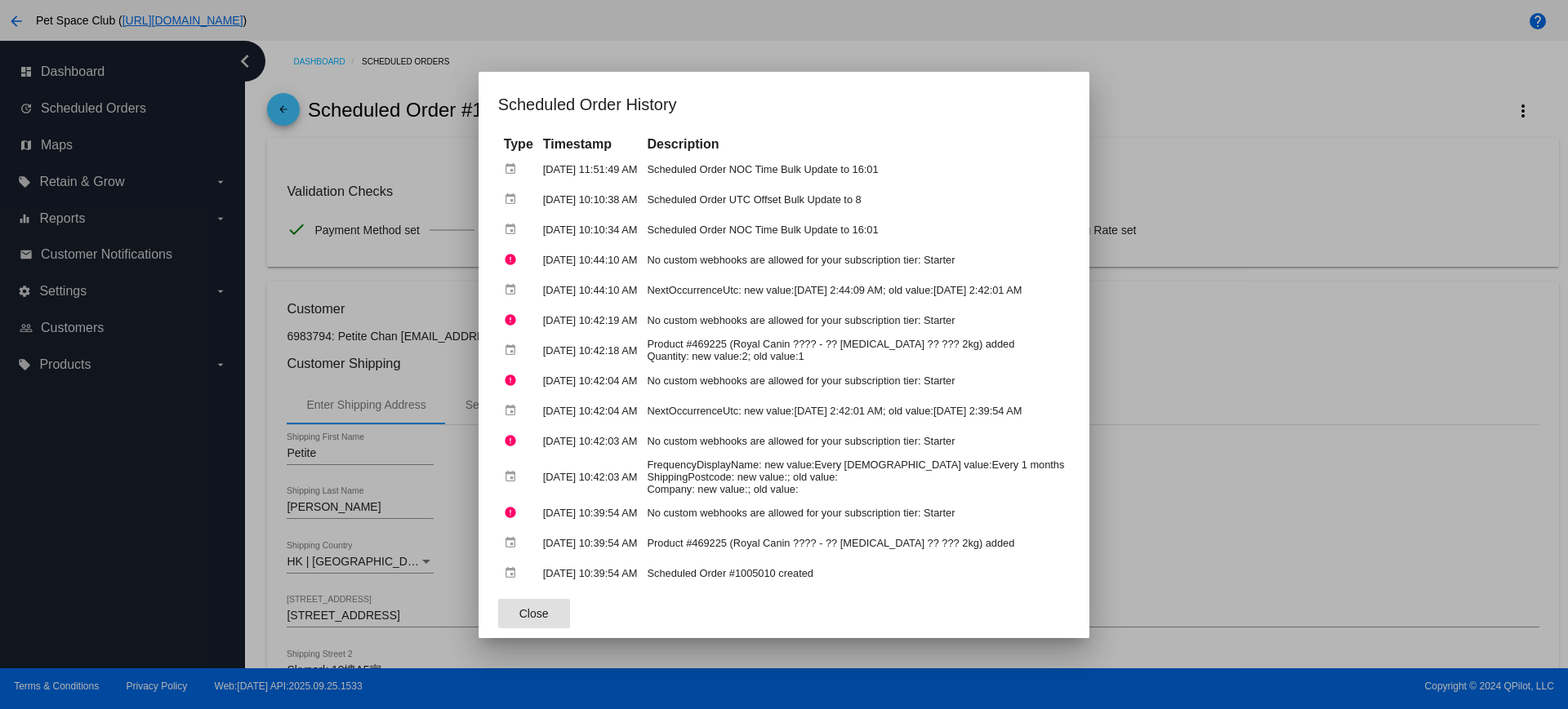
click at [541, 611] on span "Close" at bounding box center [534, 613] width 30 height 13
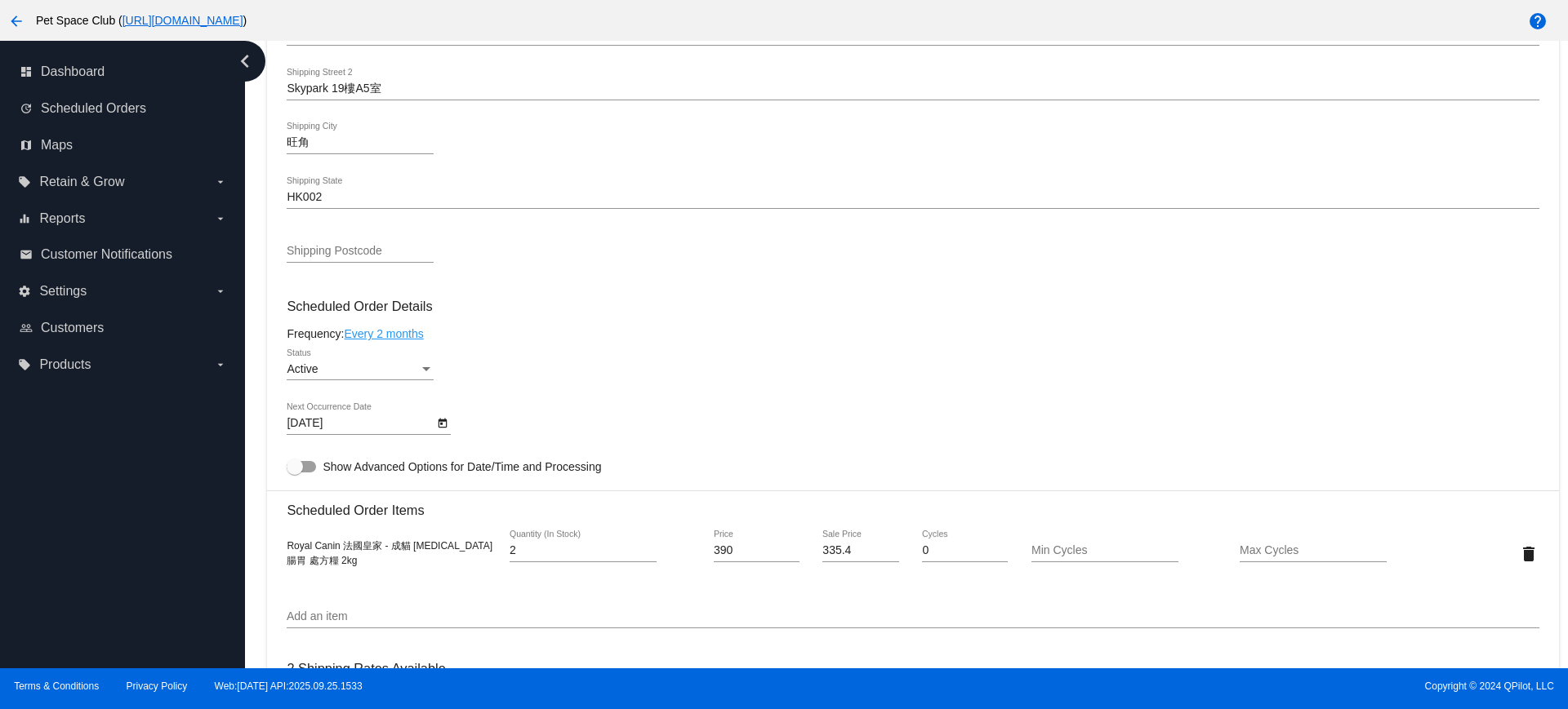
scroll to position [612, 0]
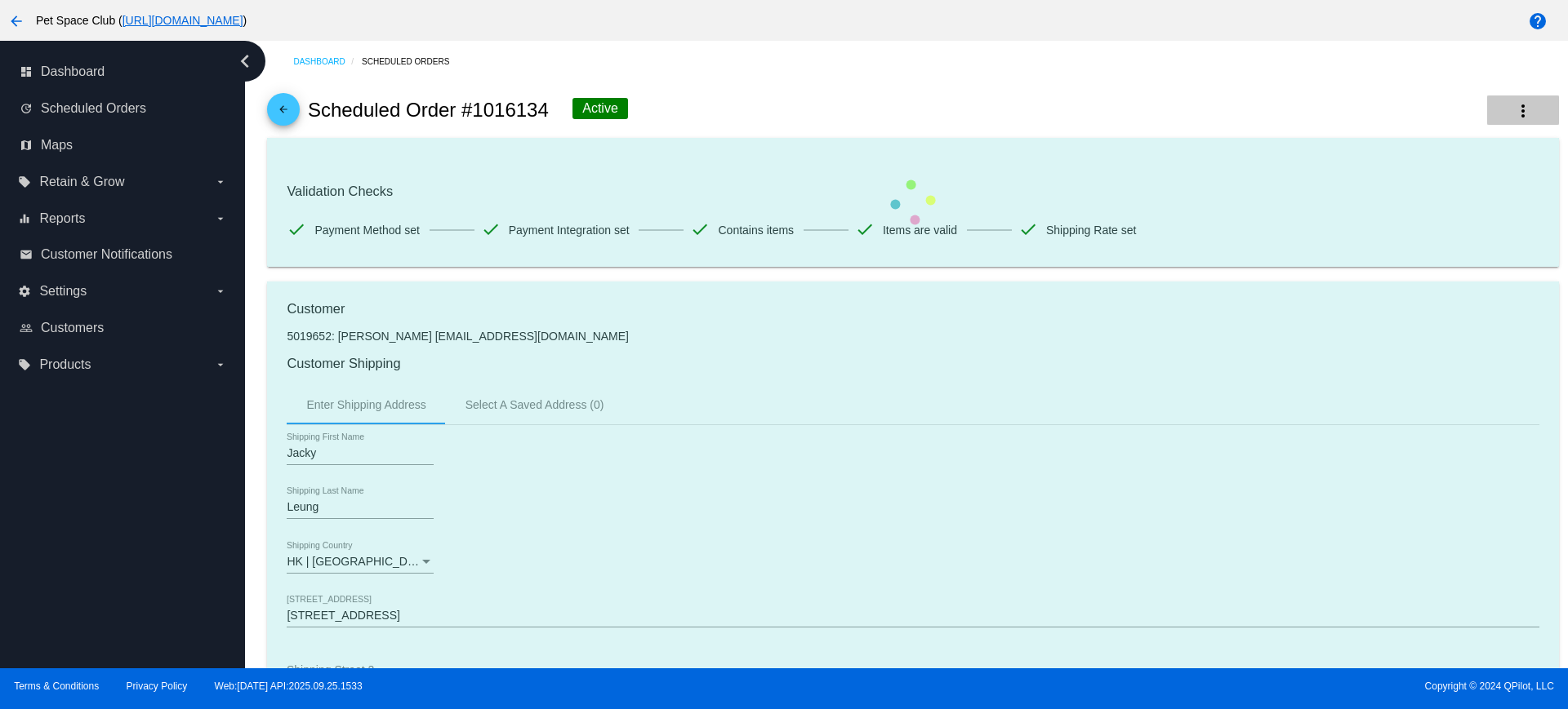
click at [1494, 106] on button "more_vert" at bounding box center [1523, 110] width 72 height 30
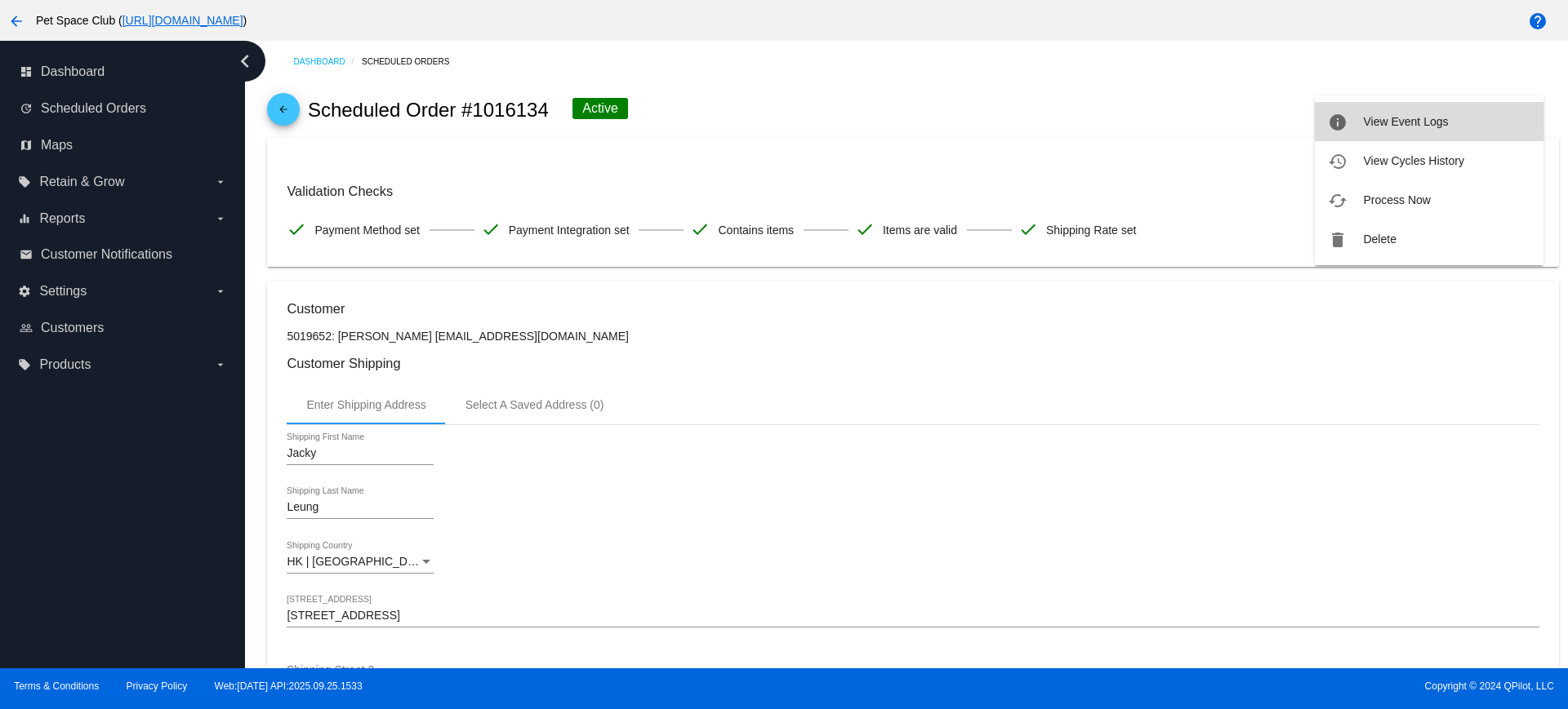
click at [1451, 120] on button "info View Event Logs" at bounding box center [1429, 121] width 229 height 39
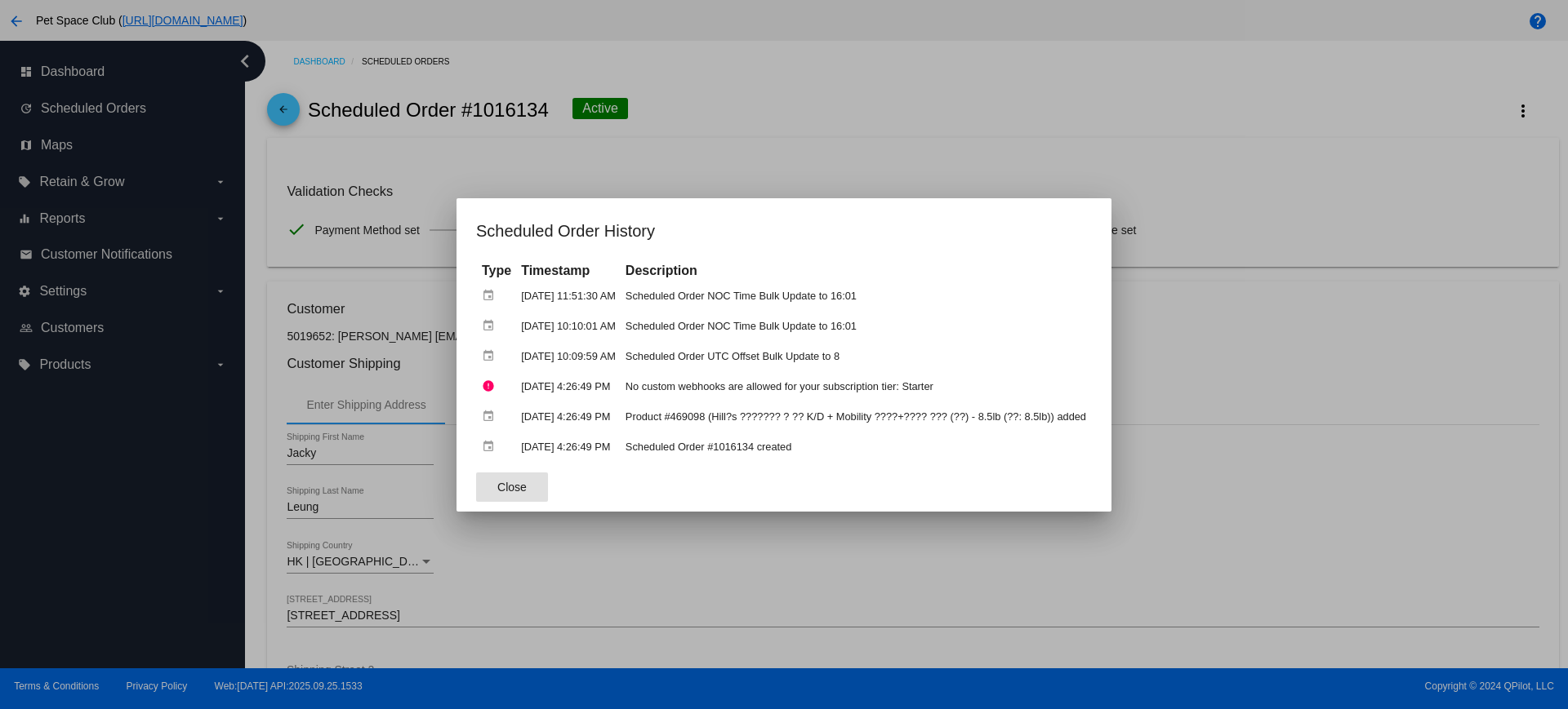
click at [497, 480] on span "Close" at bounding box center [512, 486] width 30 height 13
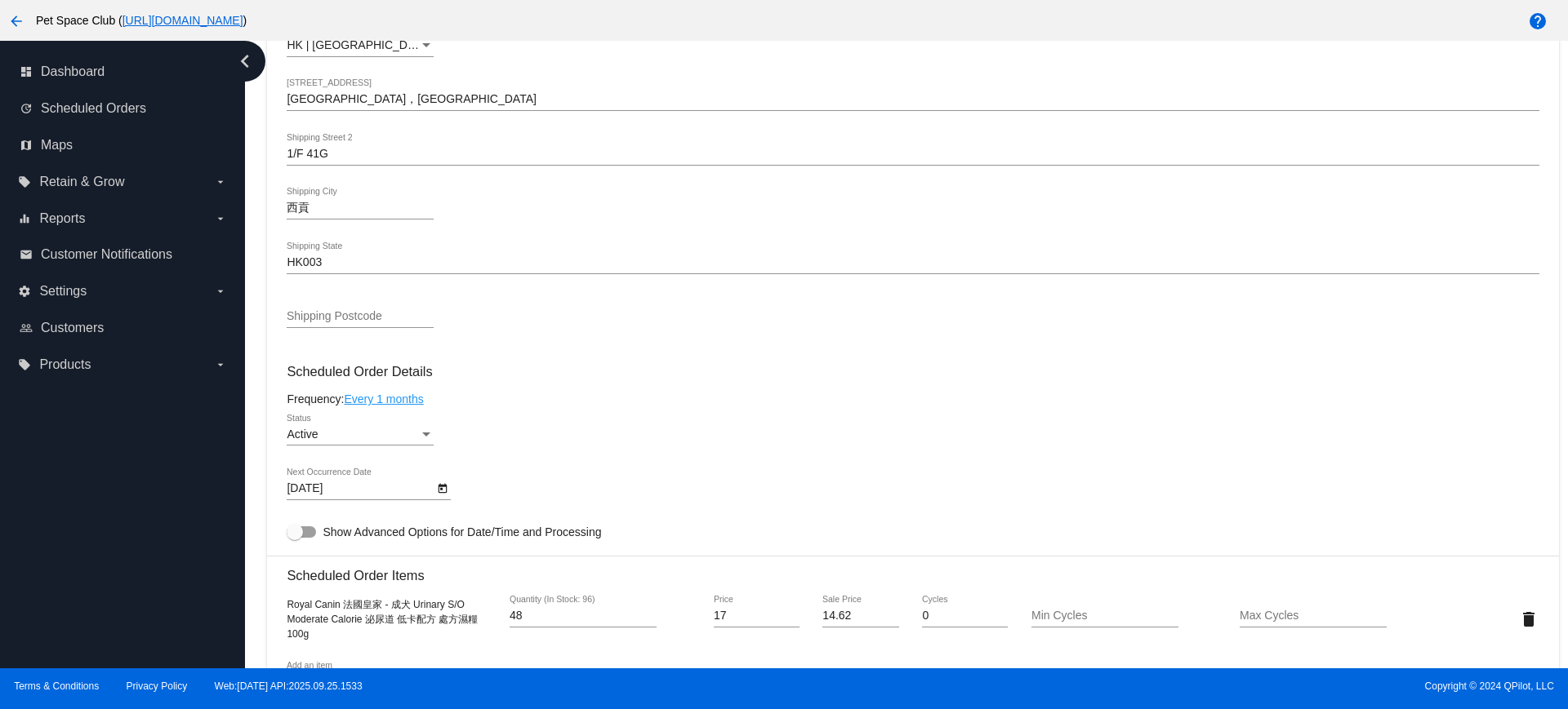
scroll to position [612, 0]
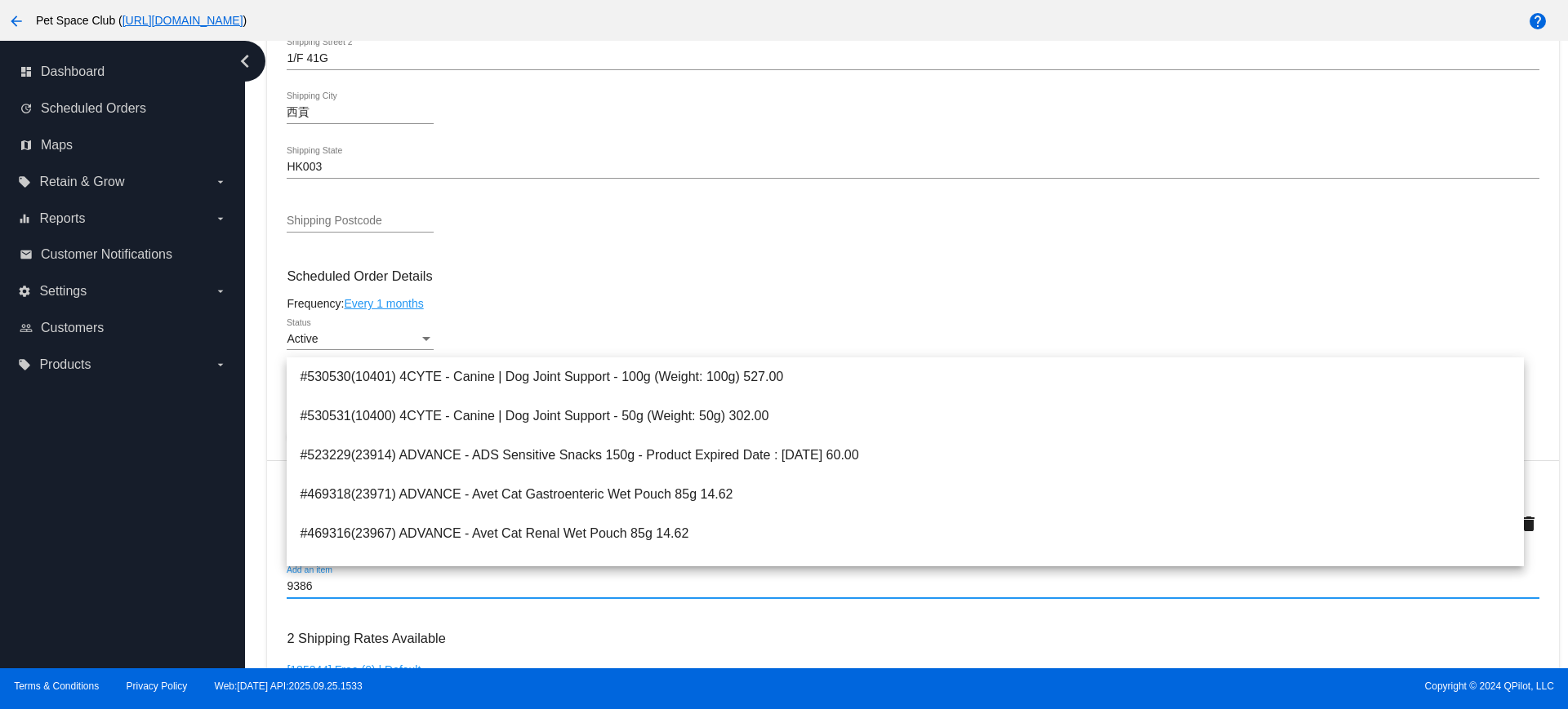
drag, startPoint x: 347, startPoint y: 590, endPoint x: 285, endPoint y: 583, distance: 62.4
click at [285, 583] on mat-card "Customer 5292690: Packy Ng packyng2000@yahoo.com.hk Customer Shipping Enter Shi…" at bounding box center [913, 485] width 1291 height 1632
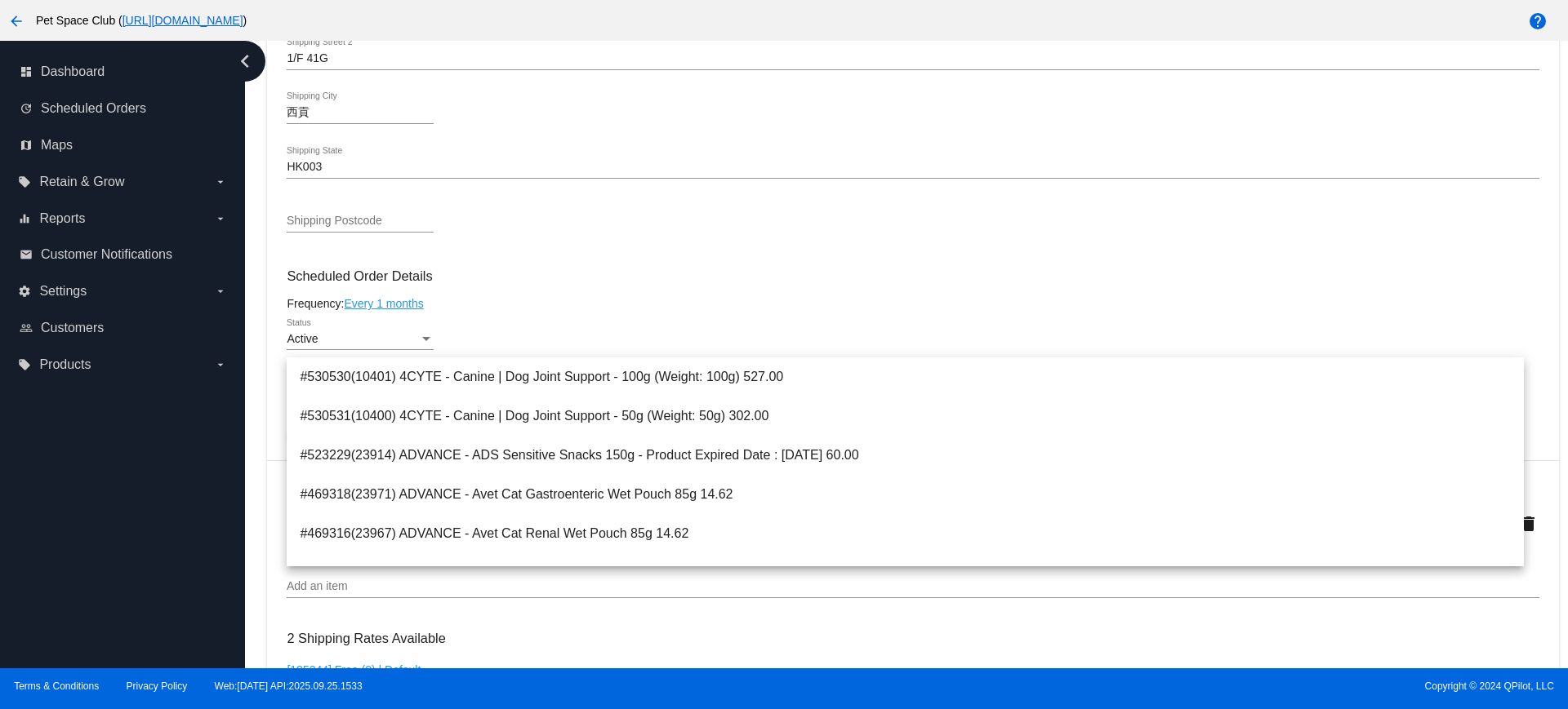
click at [736, 266] on mat-card-content "Customer 5292690: Packy Ng packyng2000@yahoo.com.hk Customer Shipping Enter Shi…" at bounding box center [912, 458] width 1252 height 1537
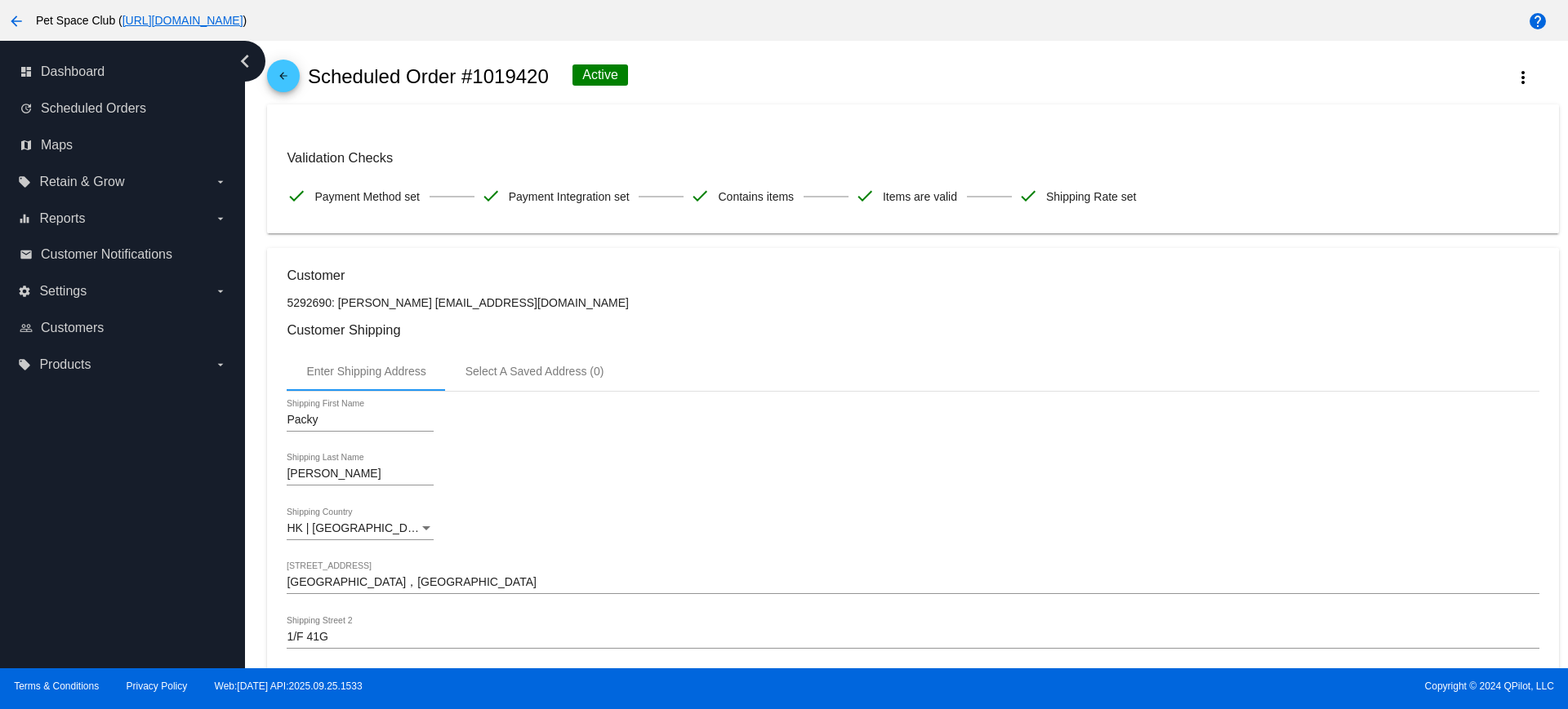
scroll to position [0, 0]
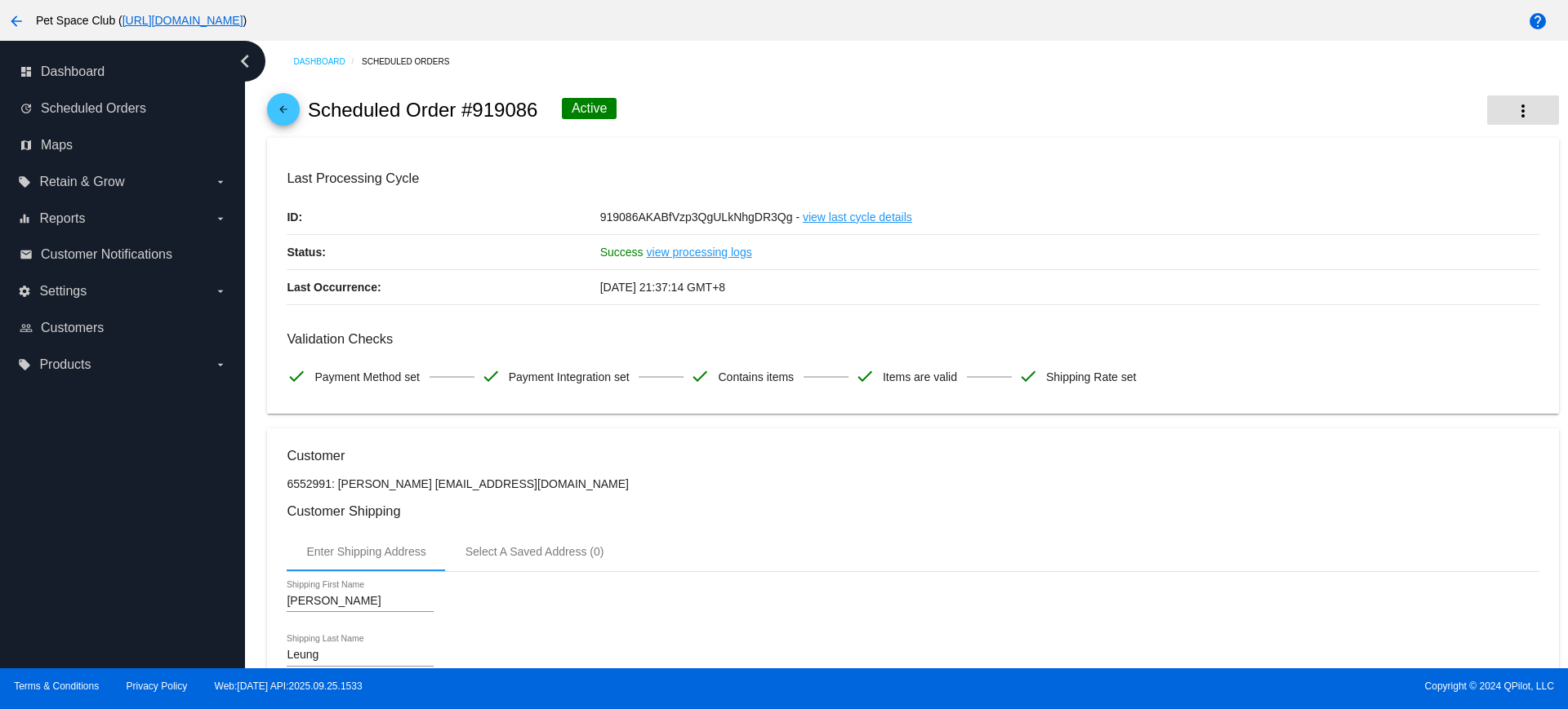
click at [1513, 111] on mat-icon "more_vert" at bounding box center [1523, 111] width 20 height 20
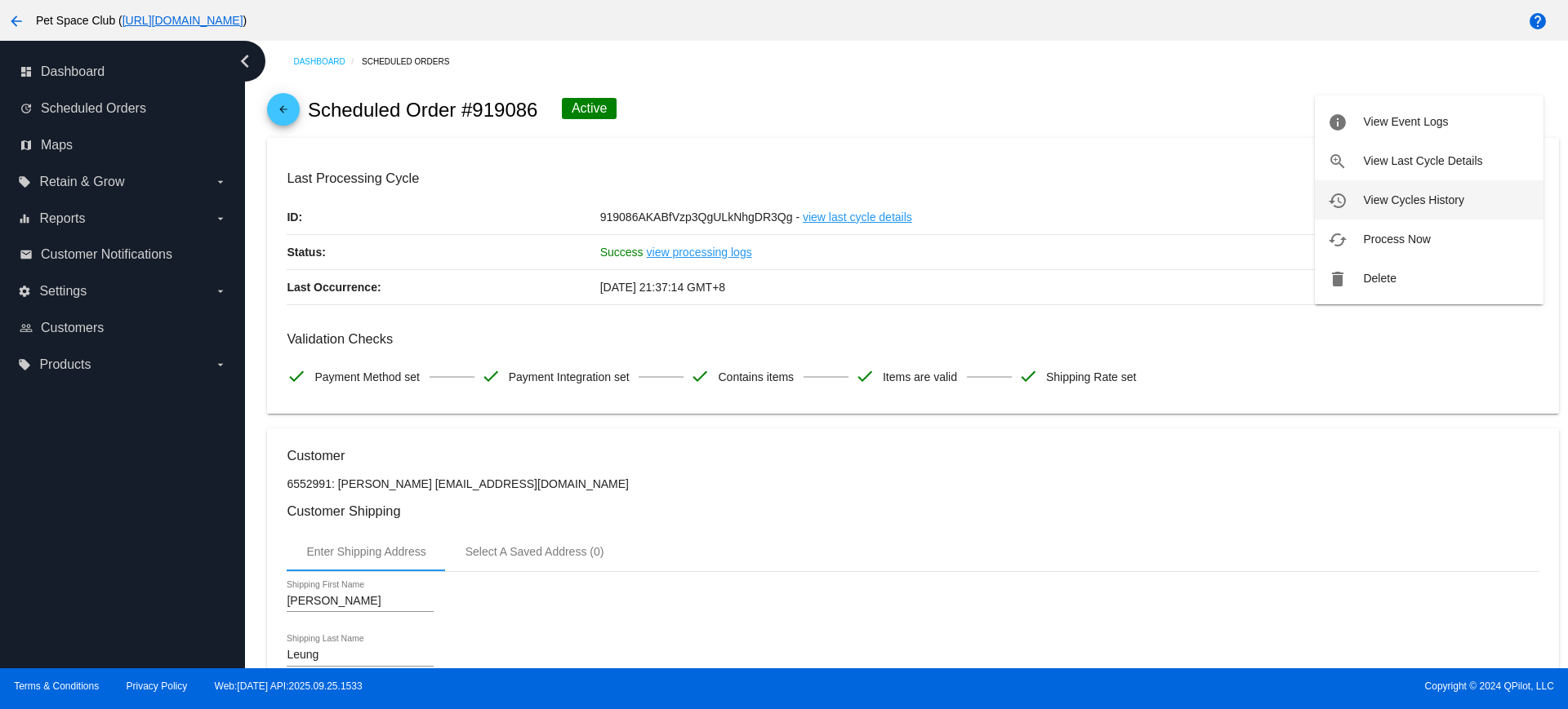
click at [1356, 202] on button "history View Cycles History" at bounding box center [1429, 200] width 229 height 39
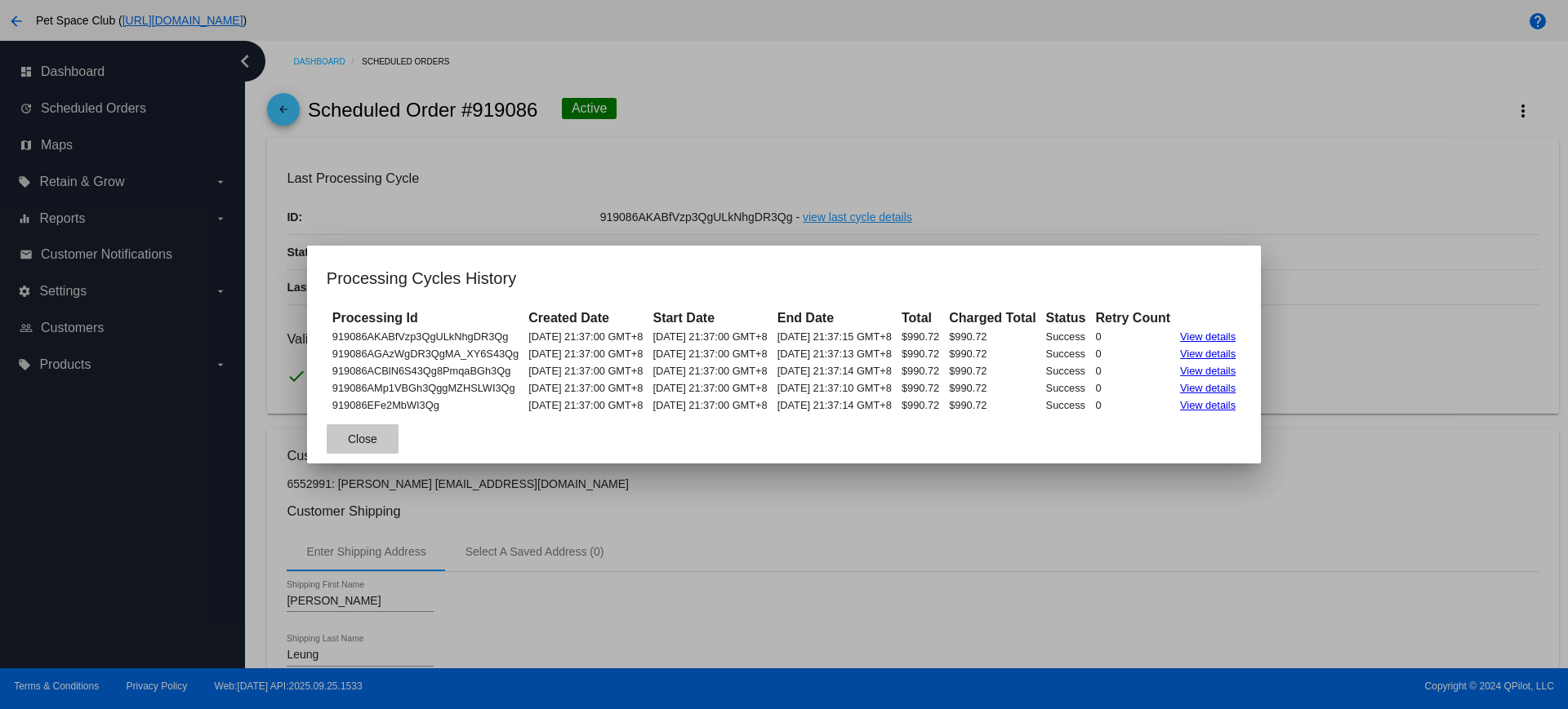
click at [348, 435] on span "Close" at bounding box center [363, 439] width 30 height 13
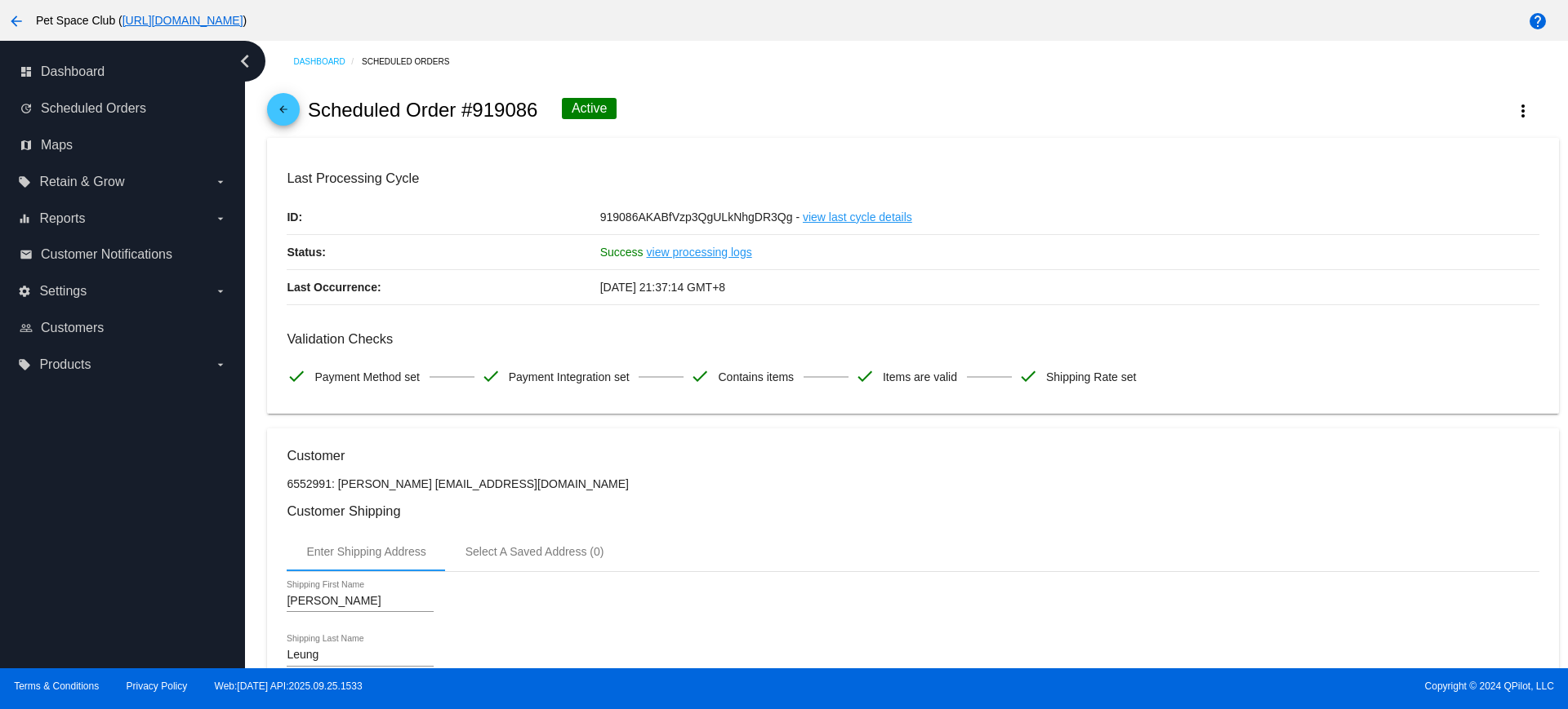
click at [180, 500] on div "dashboard Dashboard update Scheduled Orders map Maps local_offer Retain & Grow …" at bounding box center [122, 354] width 245 height 627
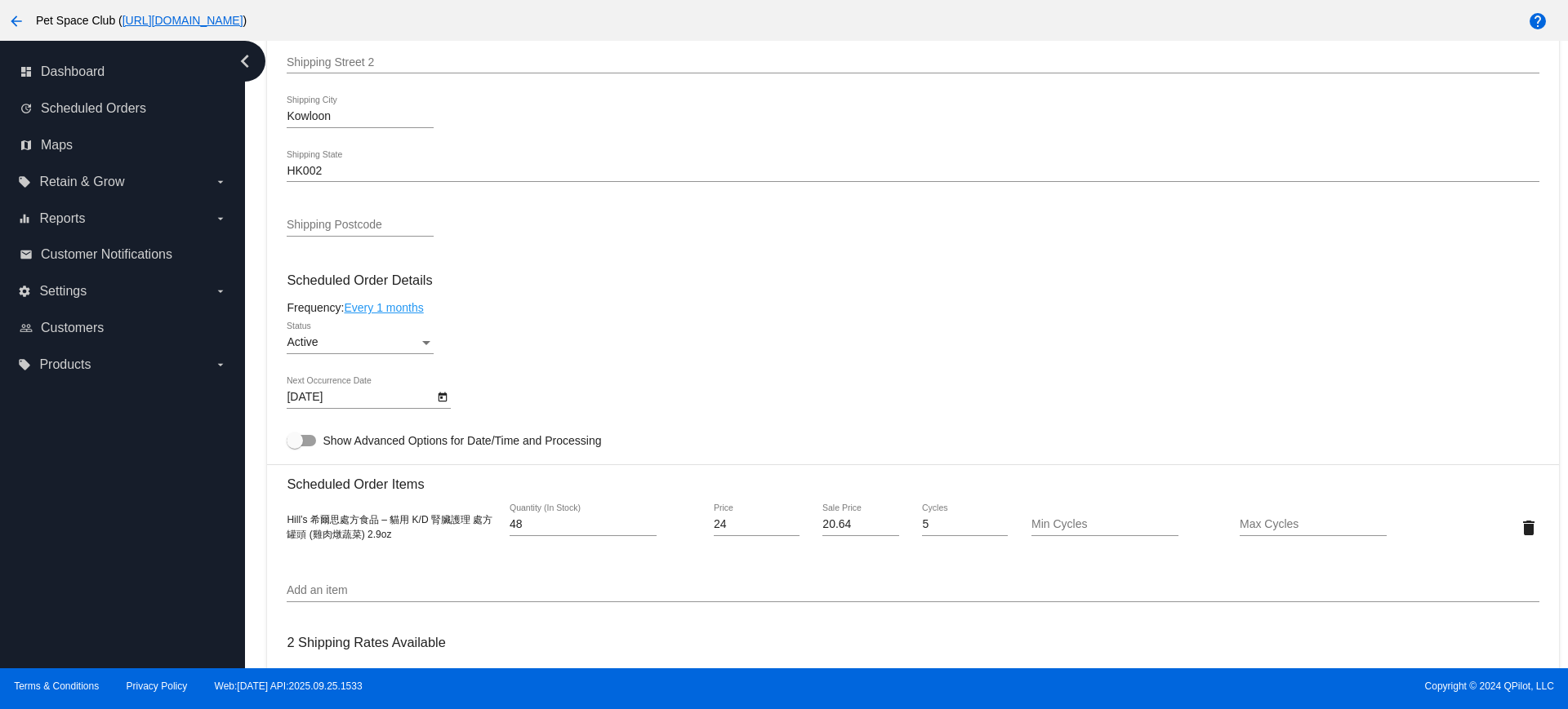
scroll to position [815, 0]
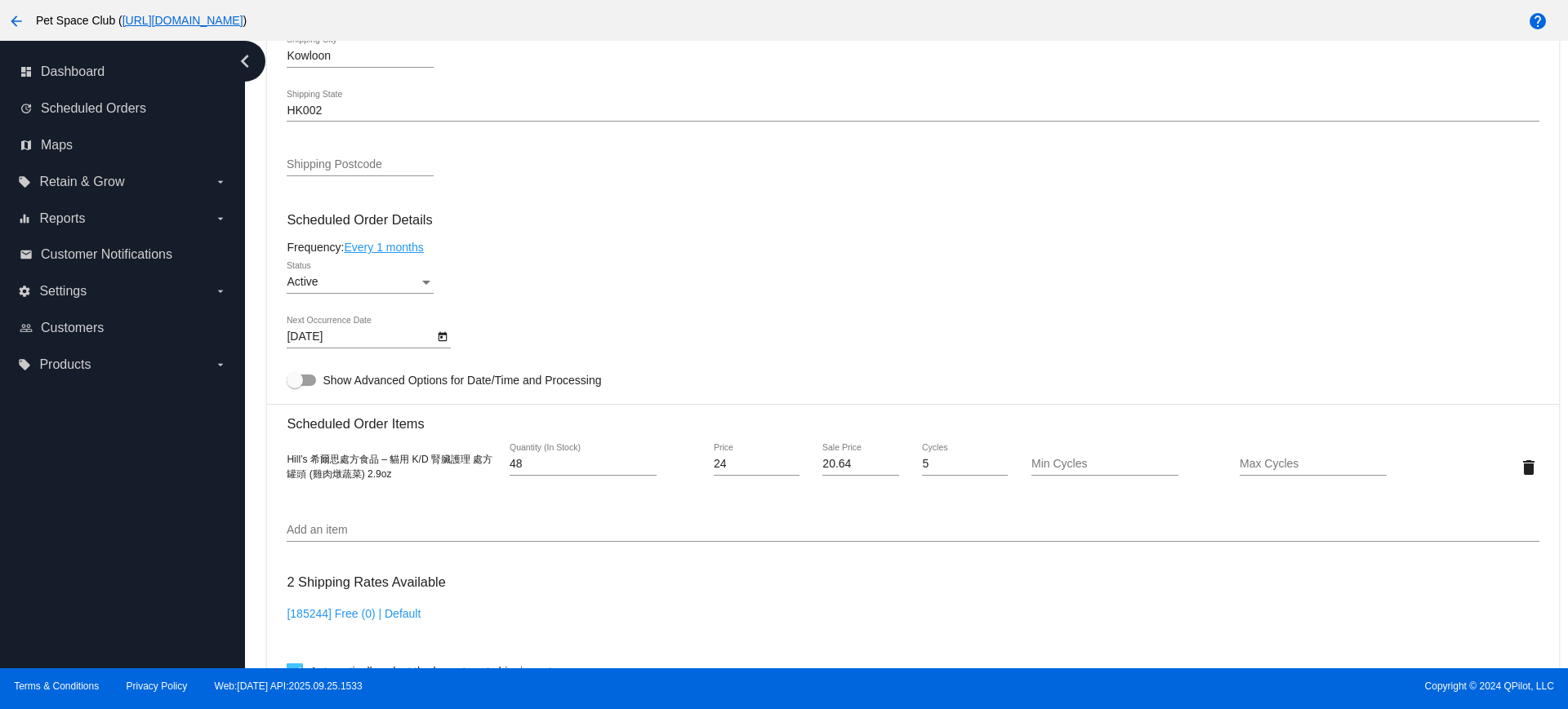
click at [439, 338] on icon "Open calendar" at bounding box center [443, 337] width 12 height 20
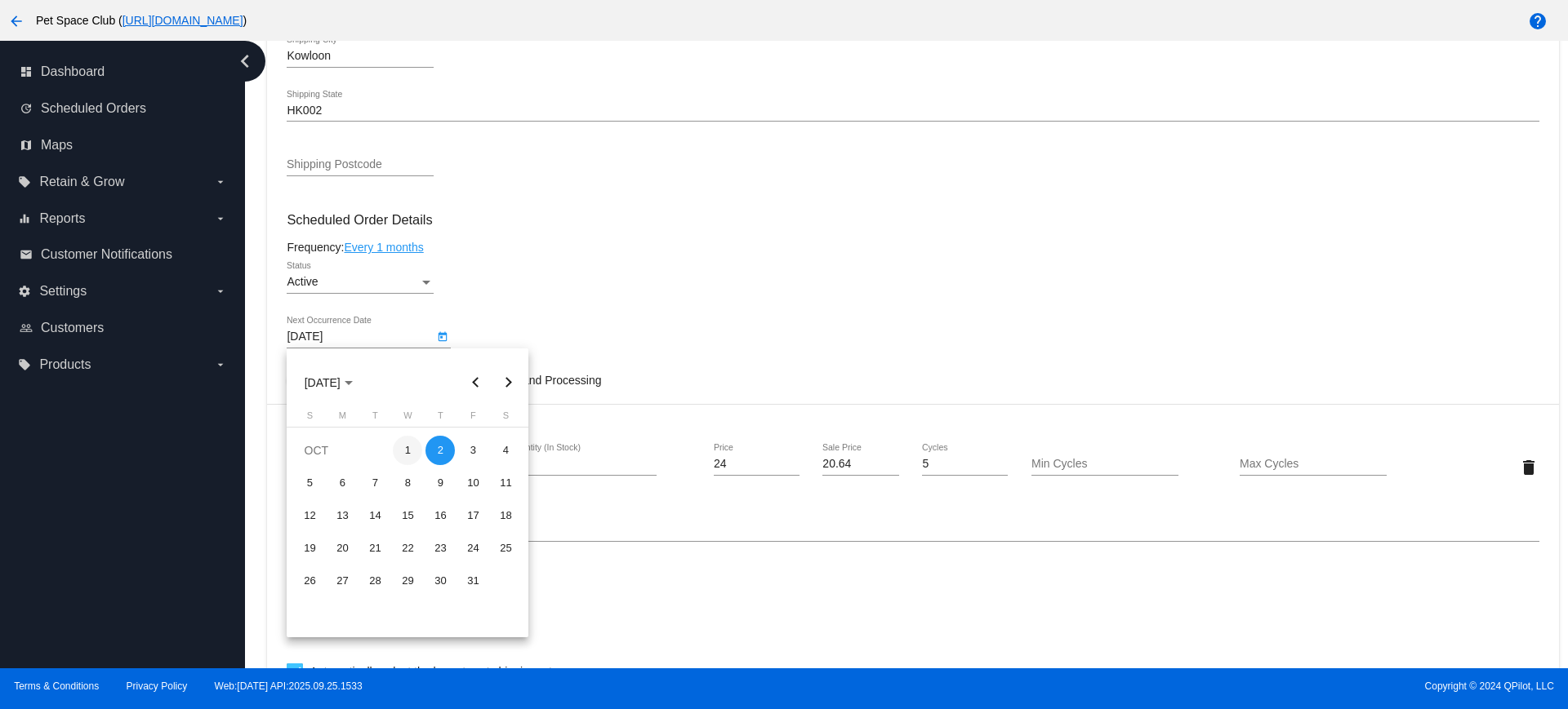
click at [413, 455] on div "1" at bounding box center [408, 451] width 30 height 30
type input "[DATE]"
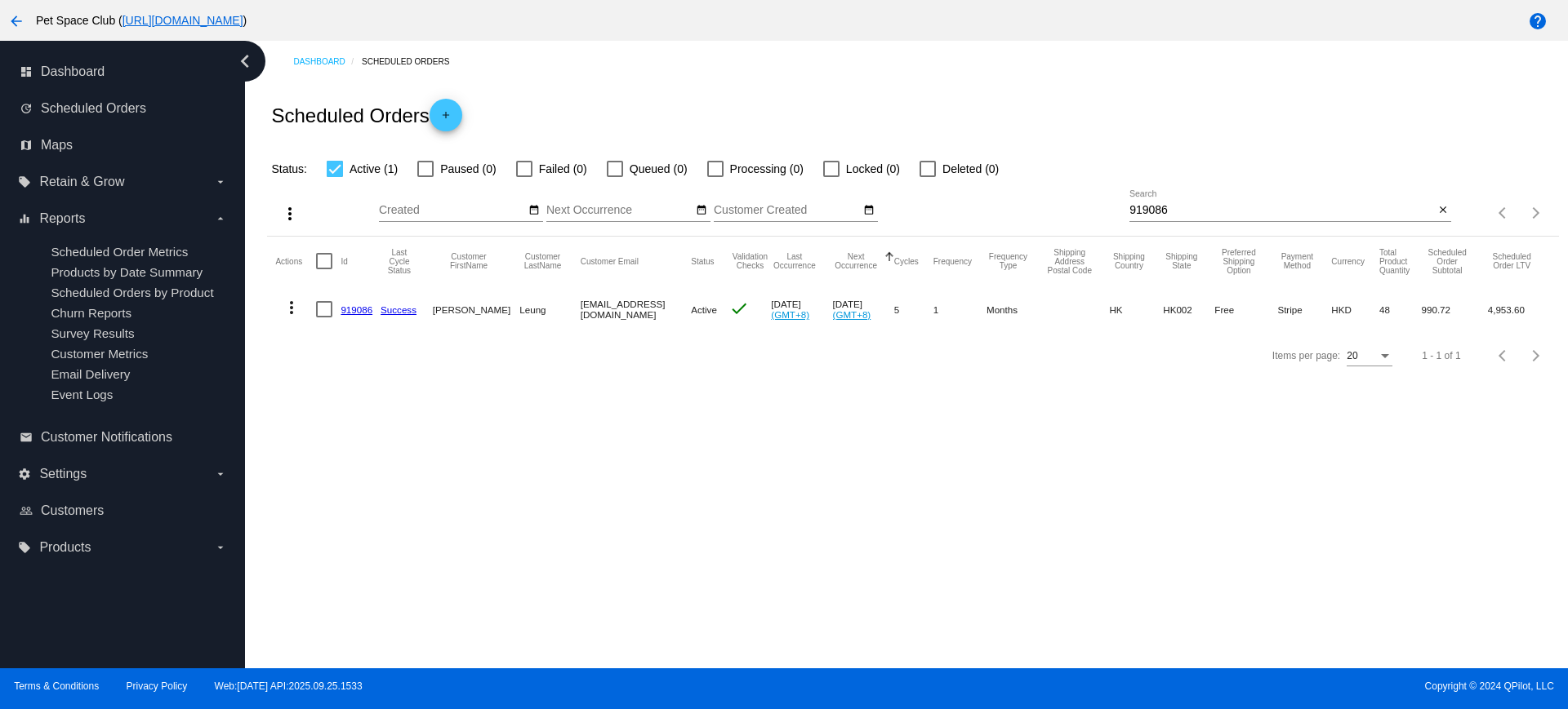
drag, startPoint x: 0, startPoint y: 0, endPoint x: 930, endPoint y: 485, distance: 1048.9
click at [930, 485] on div "Dashboard Scheduled Orders Scheduled Orders add Status: Active (1) Paused (0) F…" at bounding box center [906, 354] width 1323 height 627
drag, startPoint x: 1193, startPoint y: 217, endPoint x: 1005, endPoint y: 213, distance: 188.0
click at [1005, 213] on div "more_vert Sep Jan Feb Mar Apr 1" at bounding box center [913, 207] width 1291 height 58
click at [1015, 535] on div "Dashboard Scheduled Orders Scheduled Orders add Status: Active (1) Paused (0) F…" at bounding box center [906, 354] width 1323 height 627
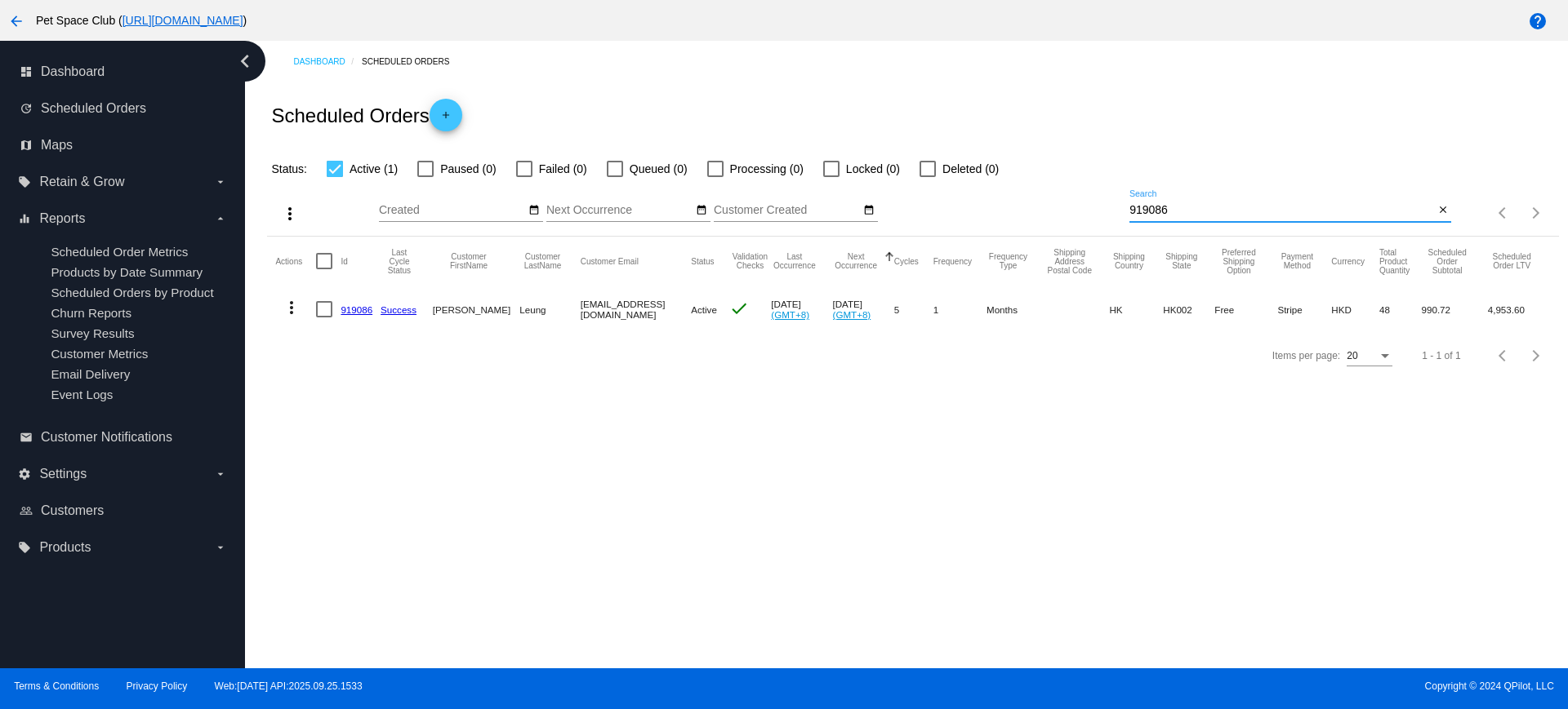
drag, startPoint x: 1191, startPoint y: 210, endPoint x: 1061, endPoint y: 206, distance: 130.1
click at [1061, 206] on div "more_vert Sep Jan Feb Mar Apr 1" at bounding box center [913, 207] width 1291 height 58
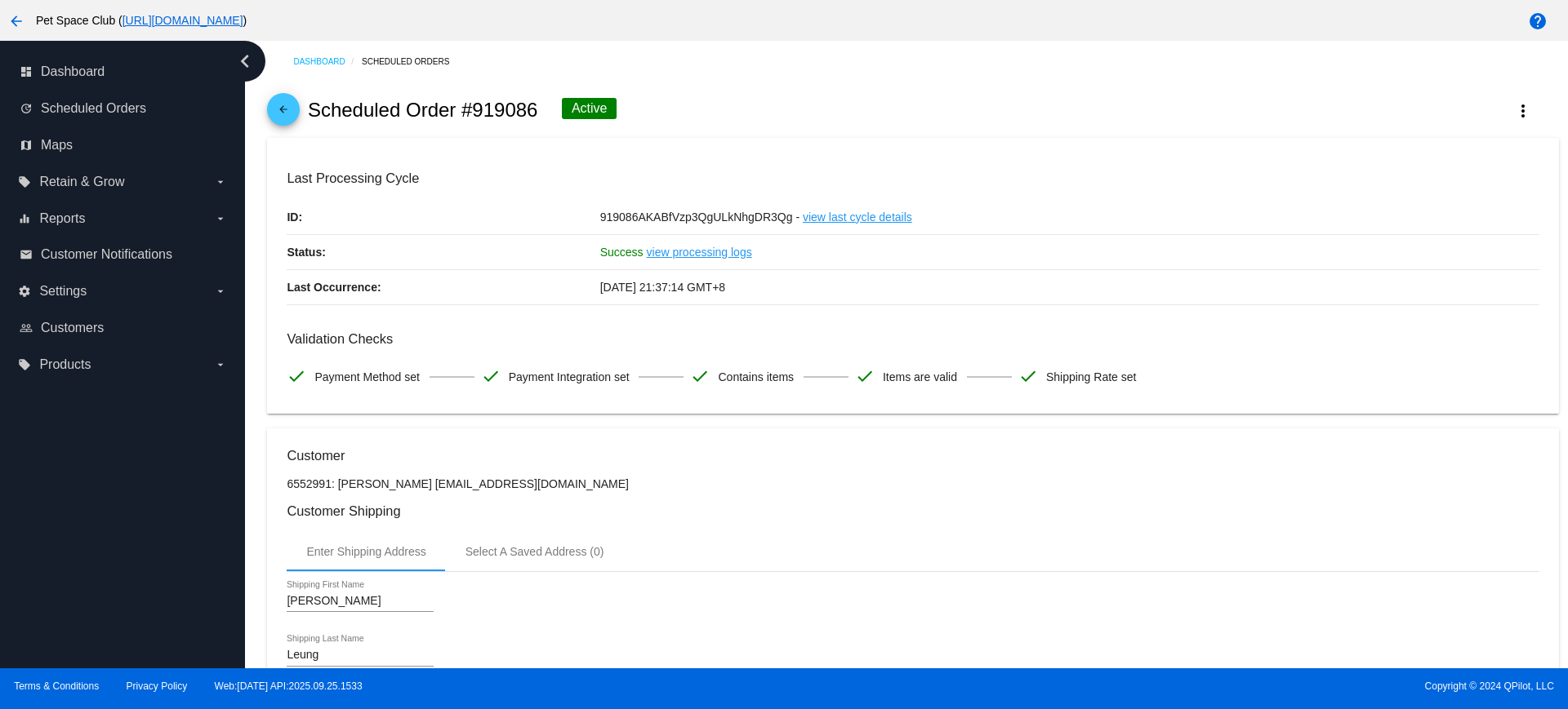
scroll to position [815, 0]
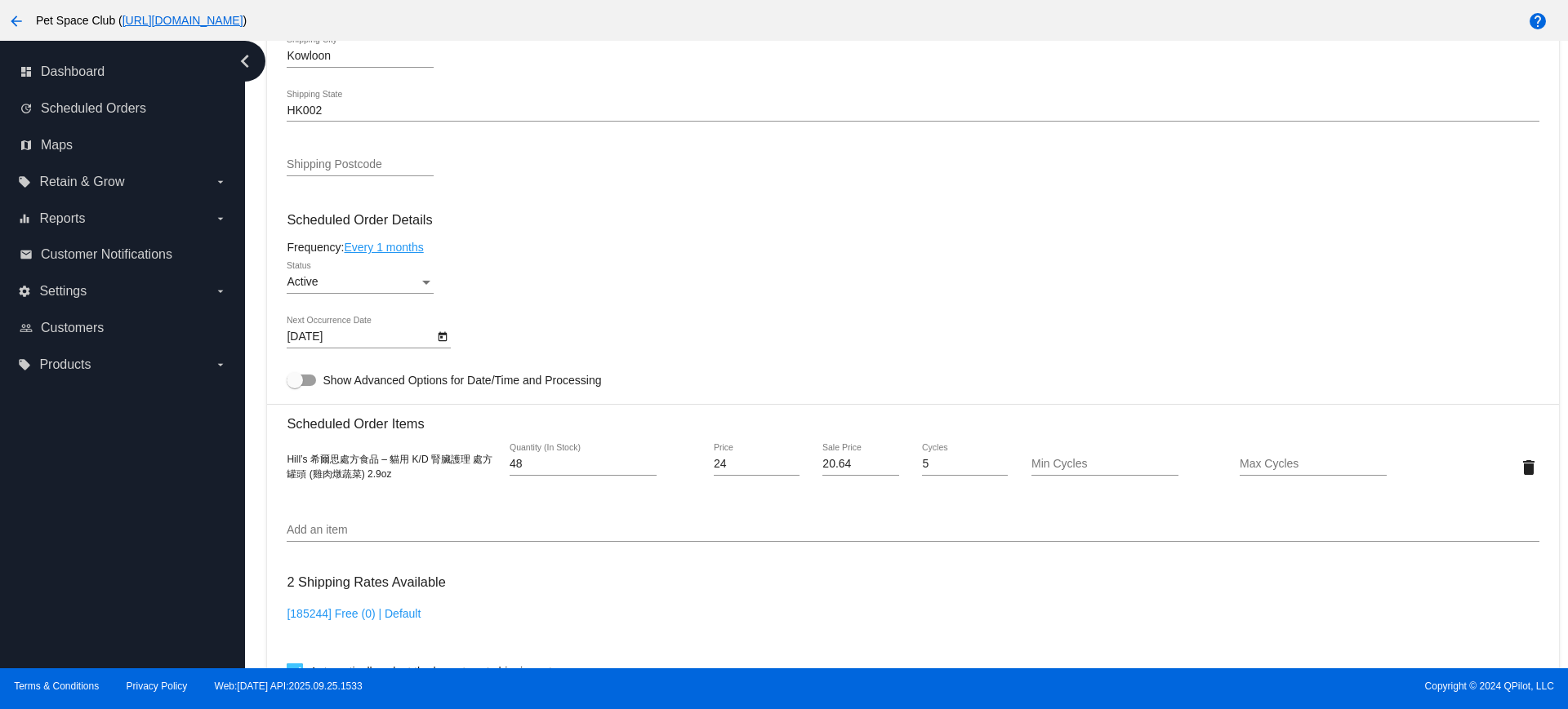
click at [413, 248] on link "Every 1 months" at bounding box center [383, 247] width 79 height 13
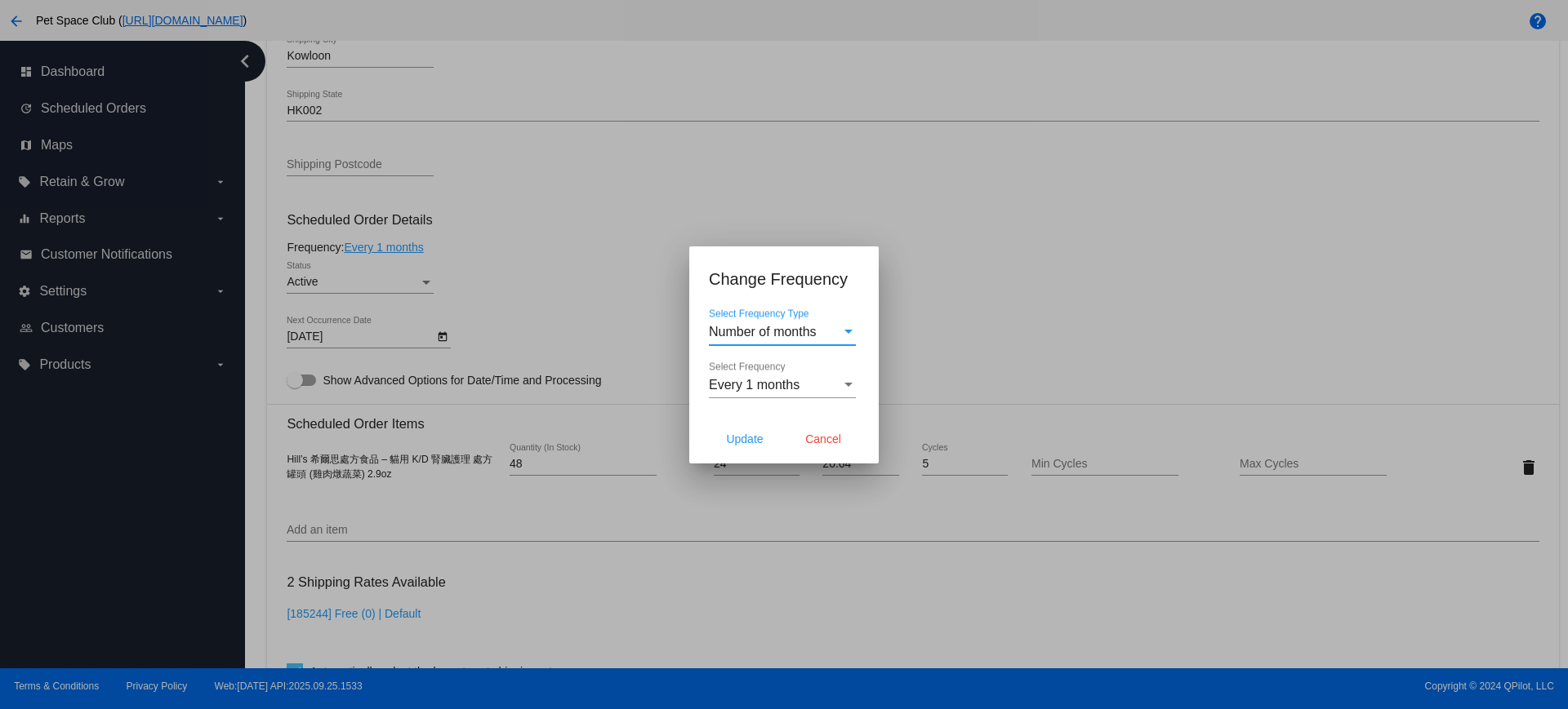
click at [850, 390] on div "Select Frequency" at bounding box center [848, 385] width 15 height 15
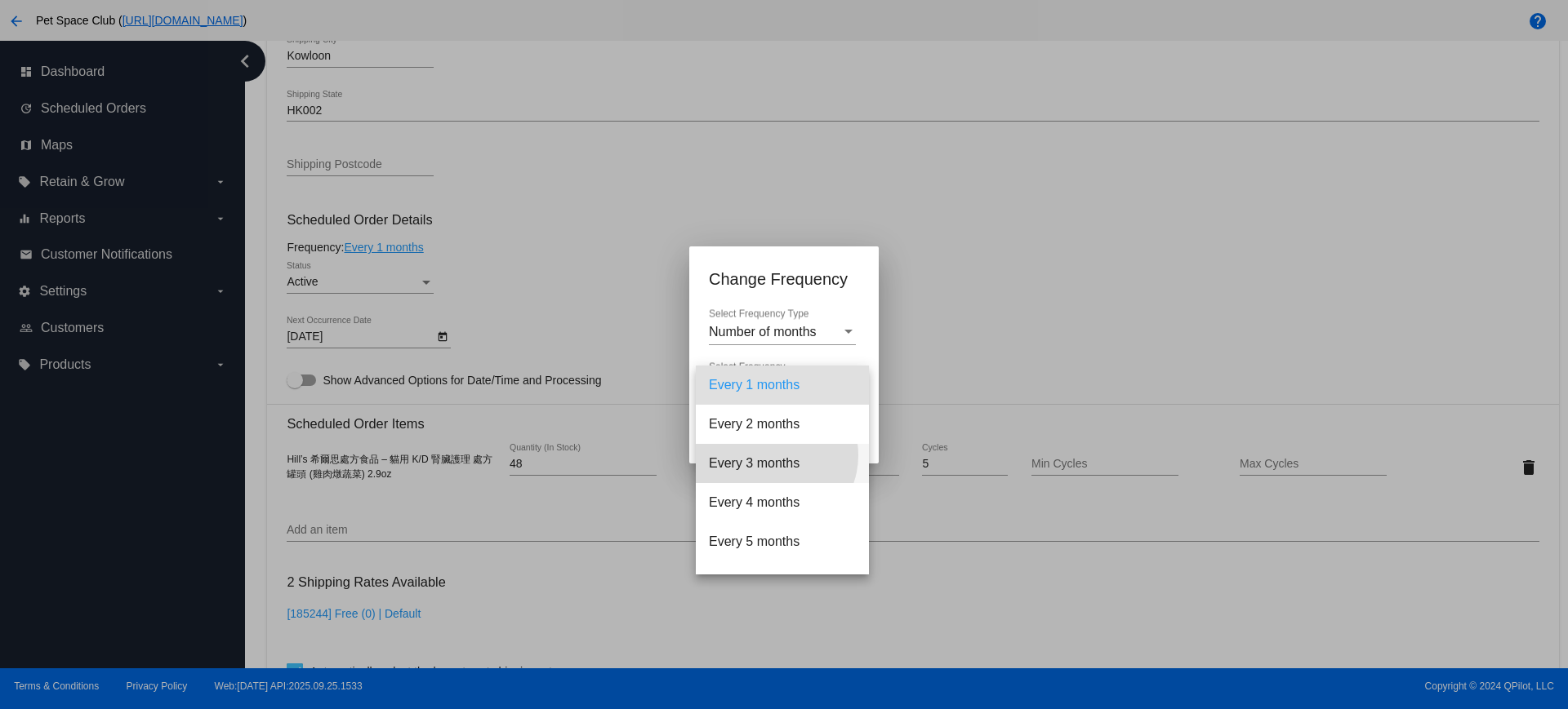
click at [774, 456] on span "Every 3 months" at bounding box center [782, 463] width 147 height 39
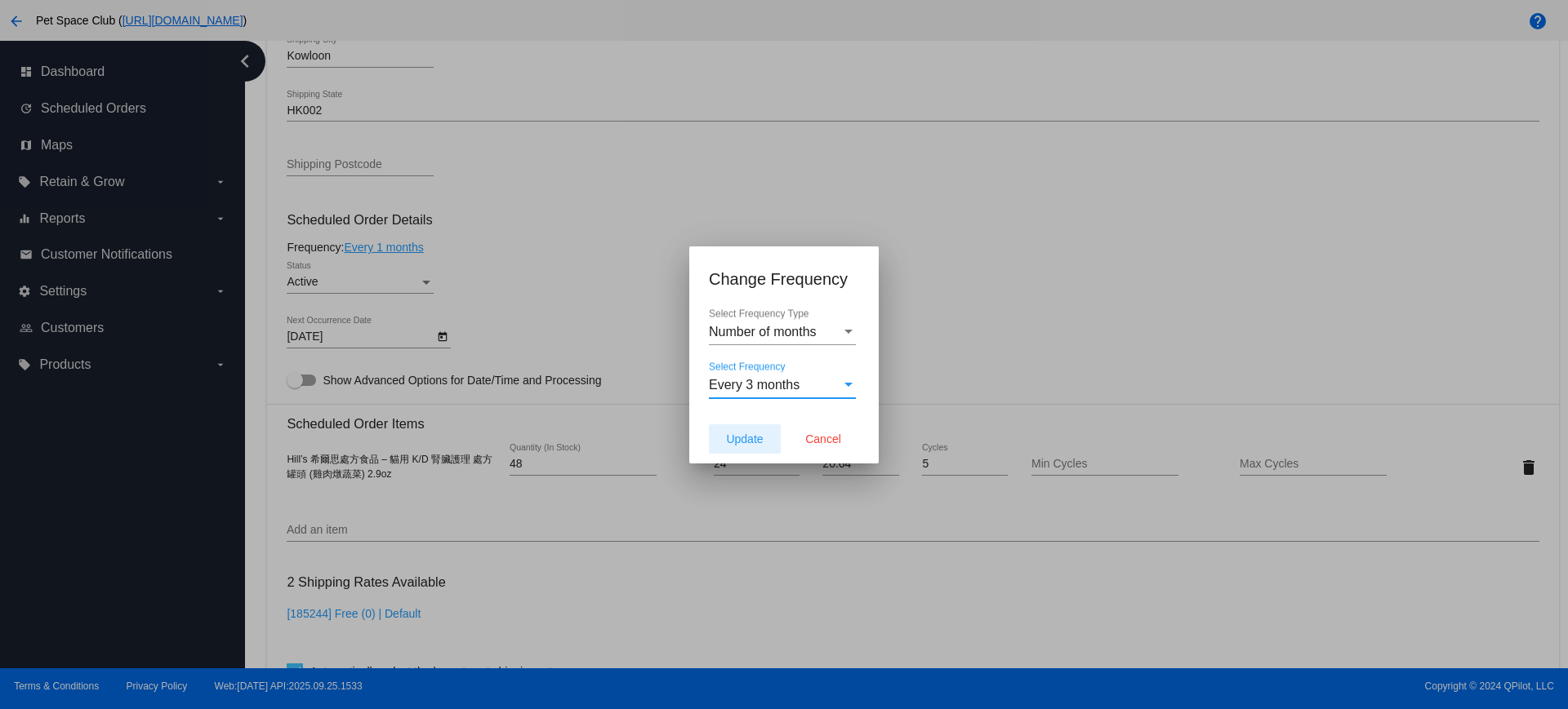
click at [745, 447] on button "Update" at bounding box center [744, 439] width 72 height 30
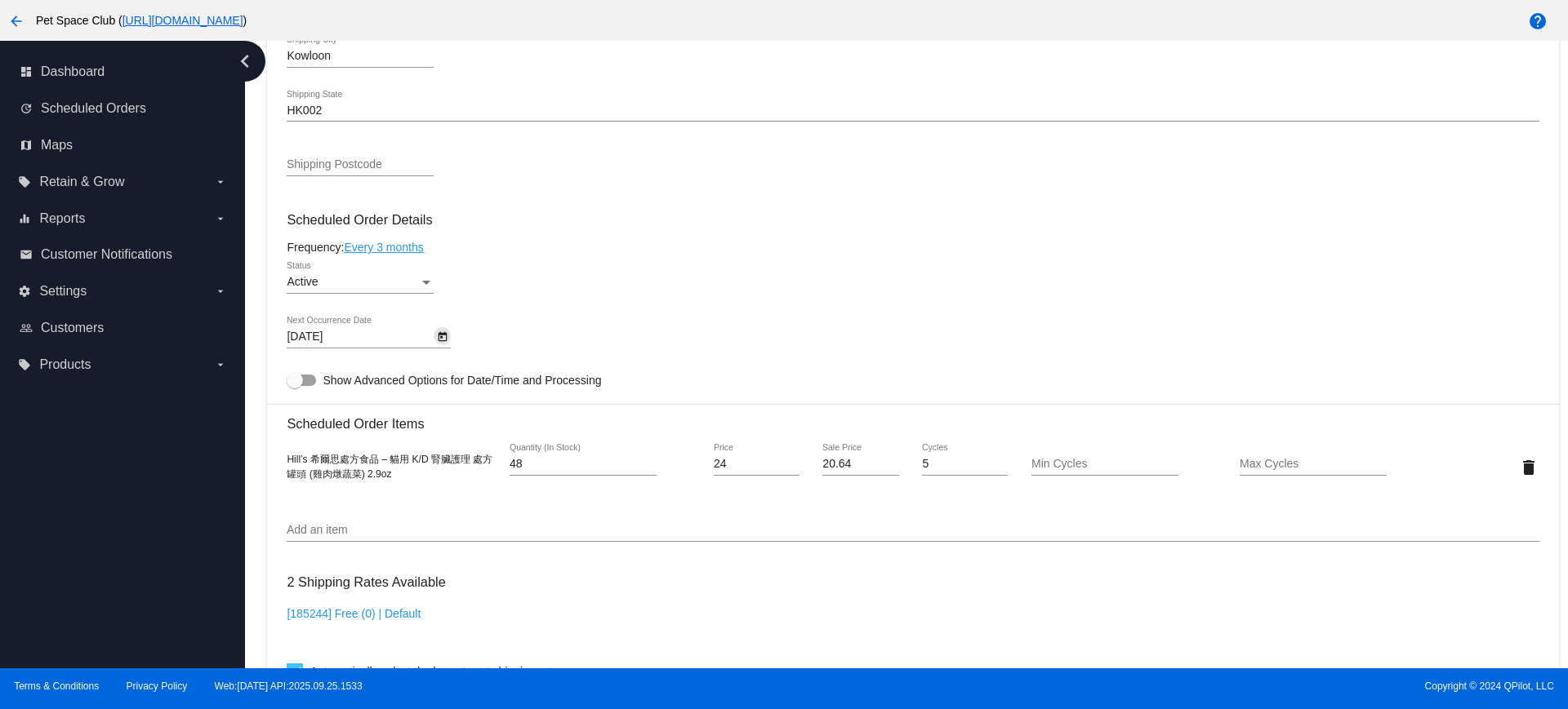
click at [442, 341] on icon "Open calendar" at bounding box center [443, 337] width 12 height 20
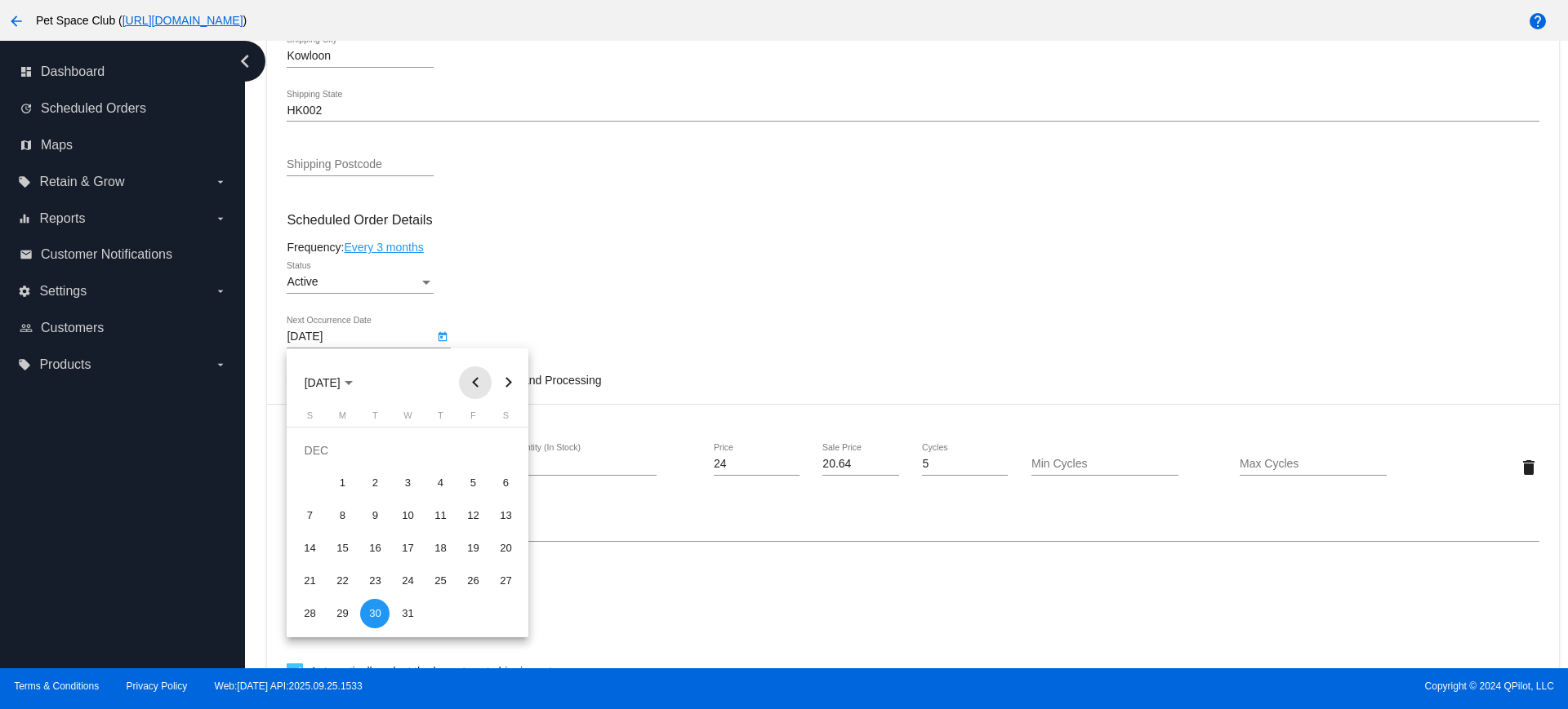
click at [472, 383] on button "Previous month" at bounding box center [475, 383] width 33 height 33
click at [411, 449] on div "1" at bounding box center [408, 451] width 30 height 30
type input "[DATE]"
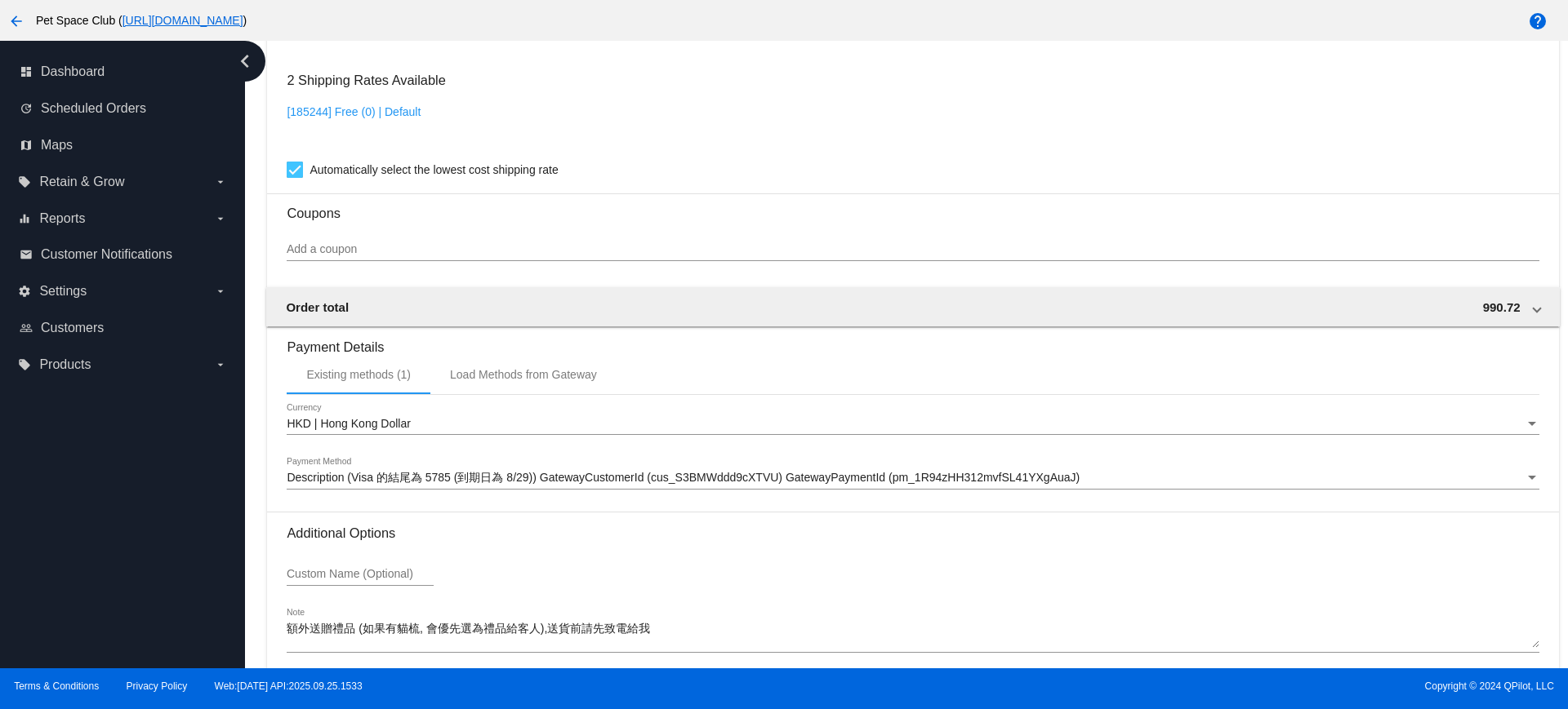
scroll to position [1392, 0]
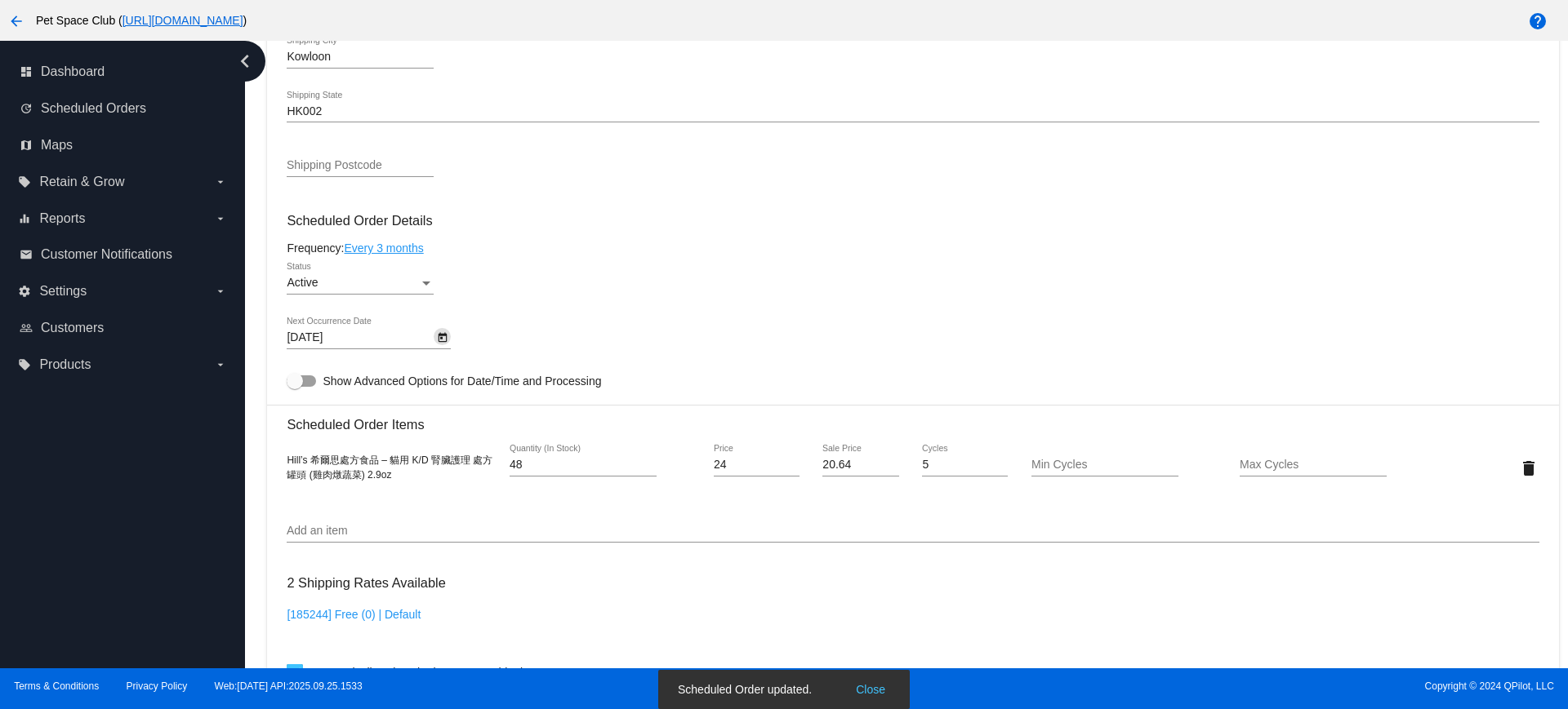
scroll to position [780, 0]
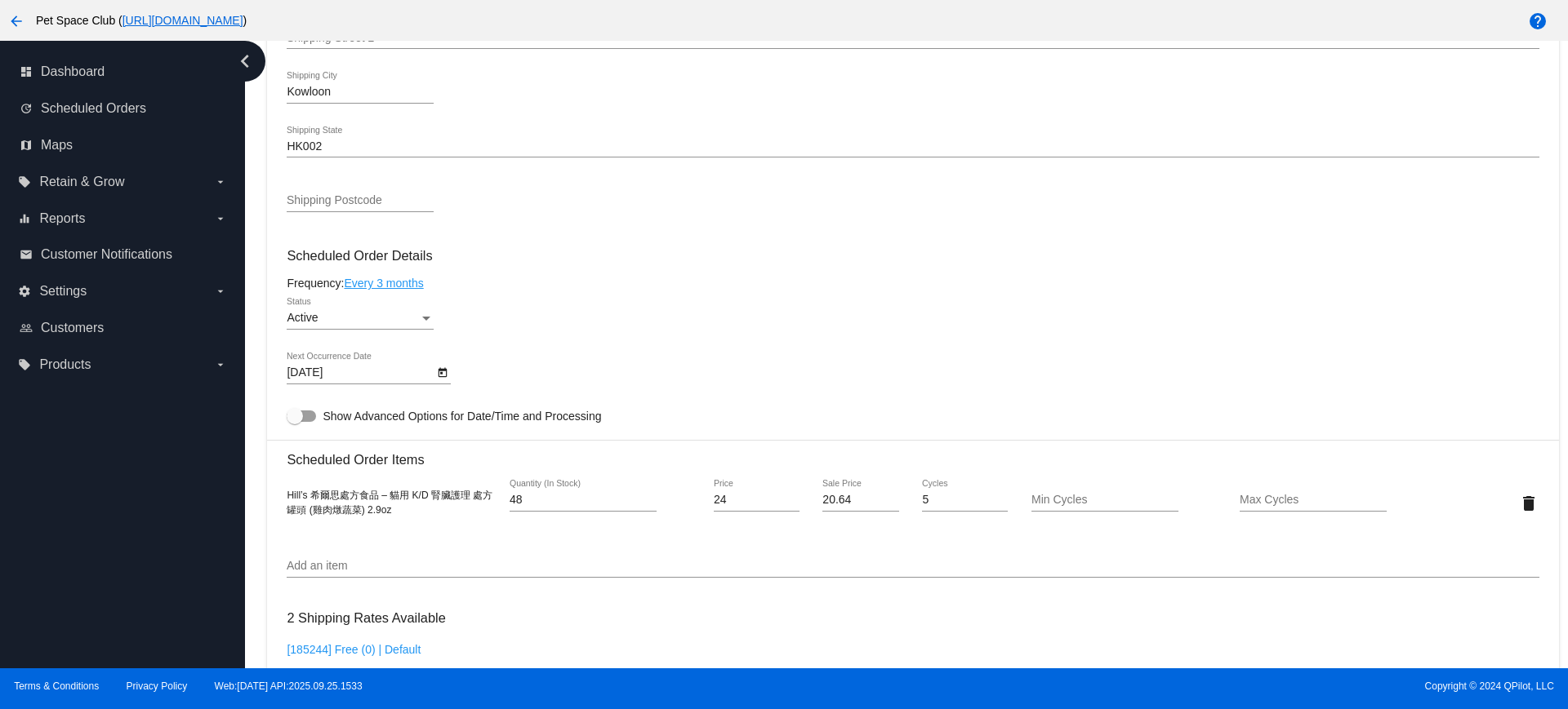
click at [149, 543] on div "dashboard Dashboard update Scheduled Orders map Maps local_offer Retain & Grow …" at bounding box center [122, 354] width 245 height 627
click at [207, 455] on div "dashboard Dashboard update Scheduled Orders map Maps local_offer Retain & Grow …" at bounding box center [122, 354] width 245 height 627
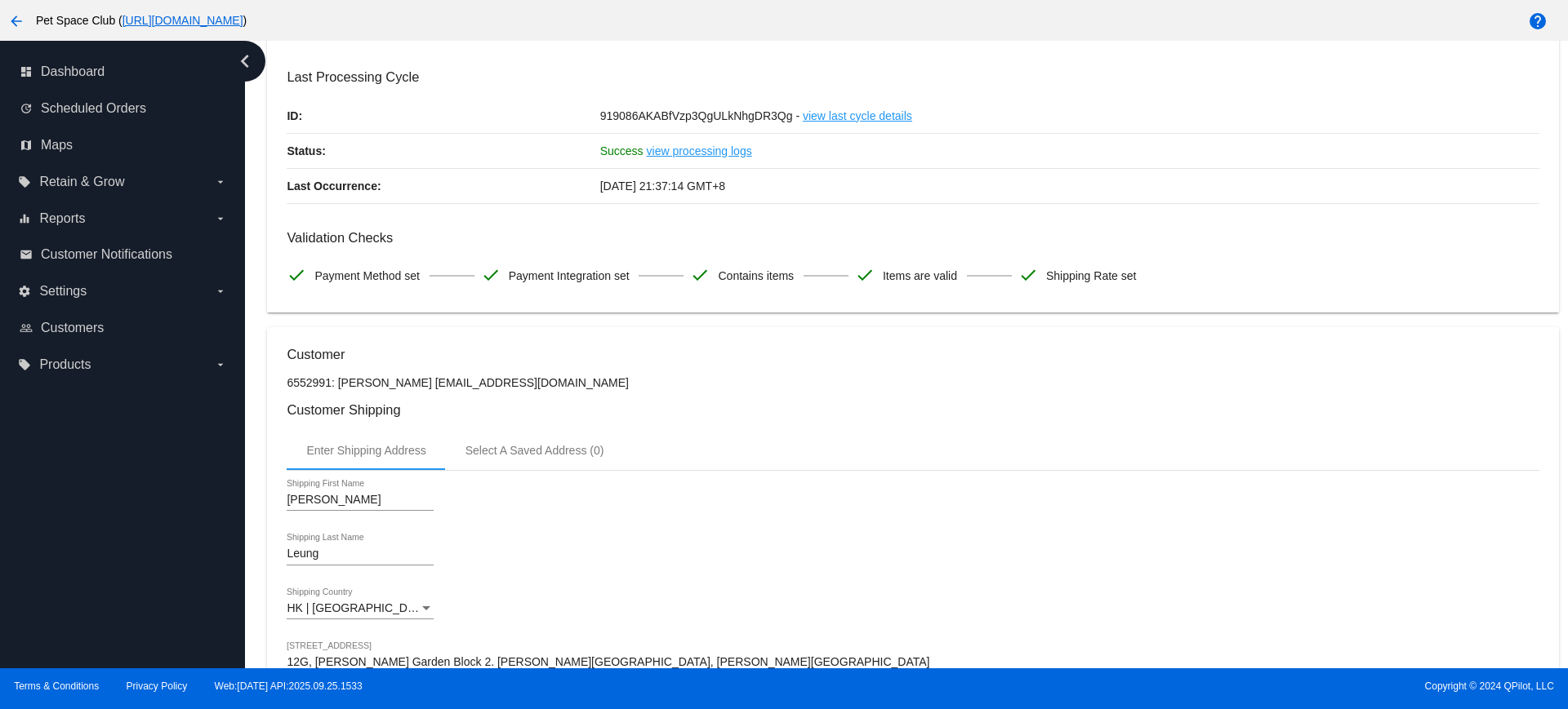
scroll to position [0, 0]
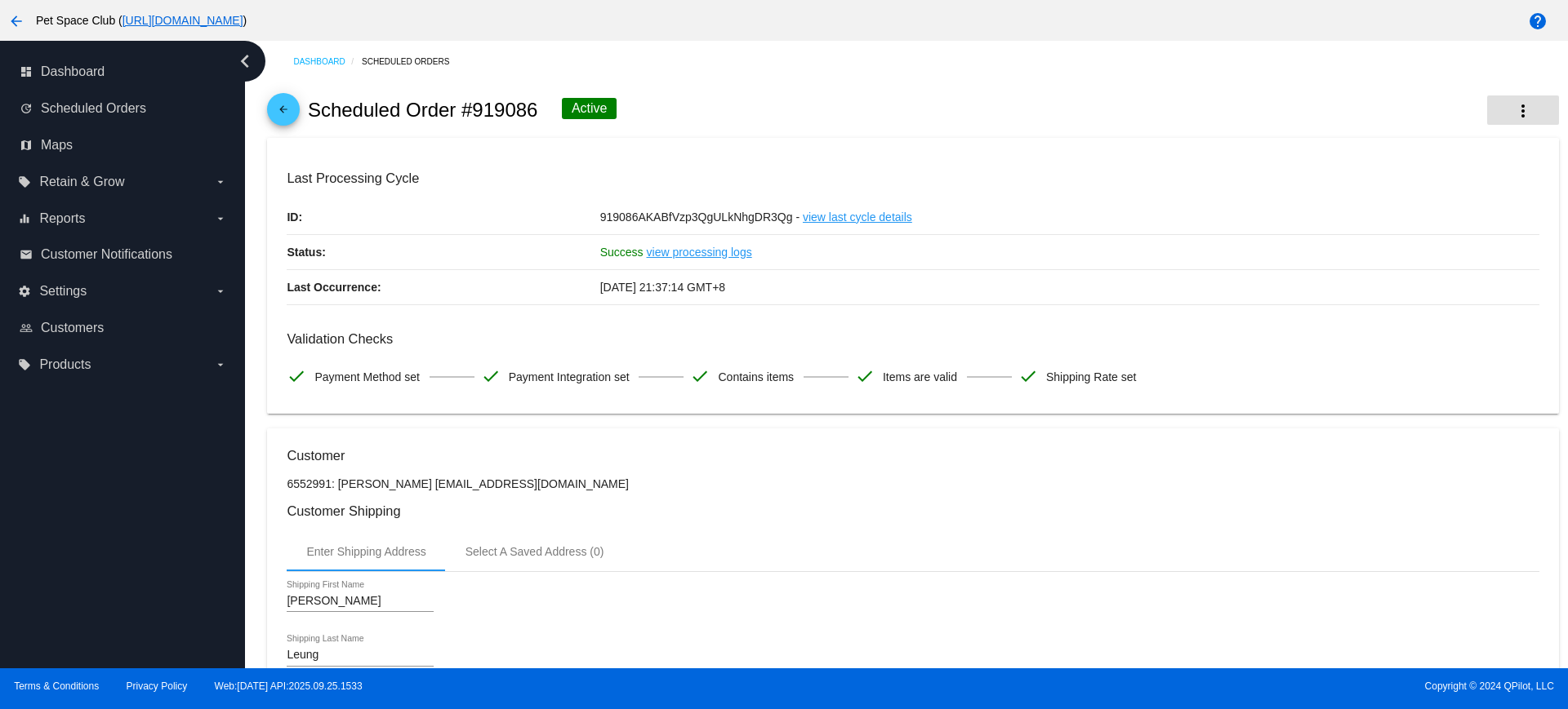
click at [1487, 119] on button "more_vert" at bounding box center [1523, 110] width 72 height 30
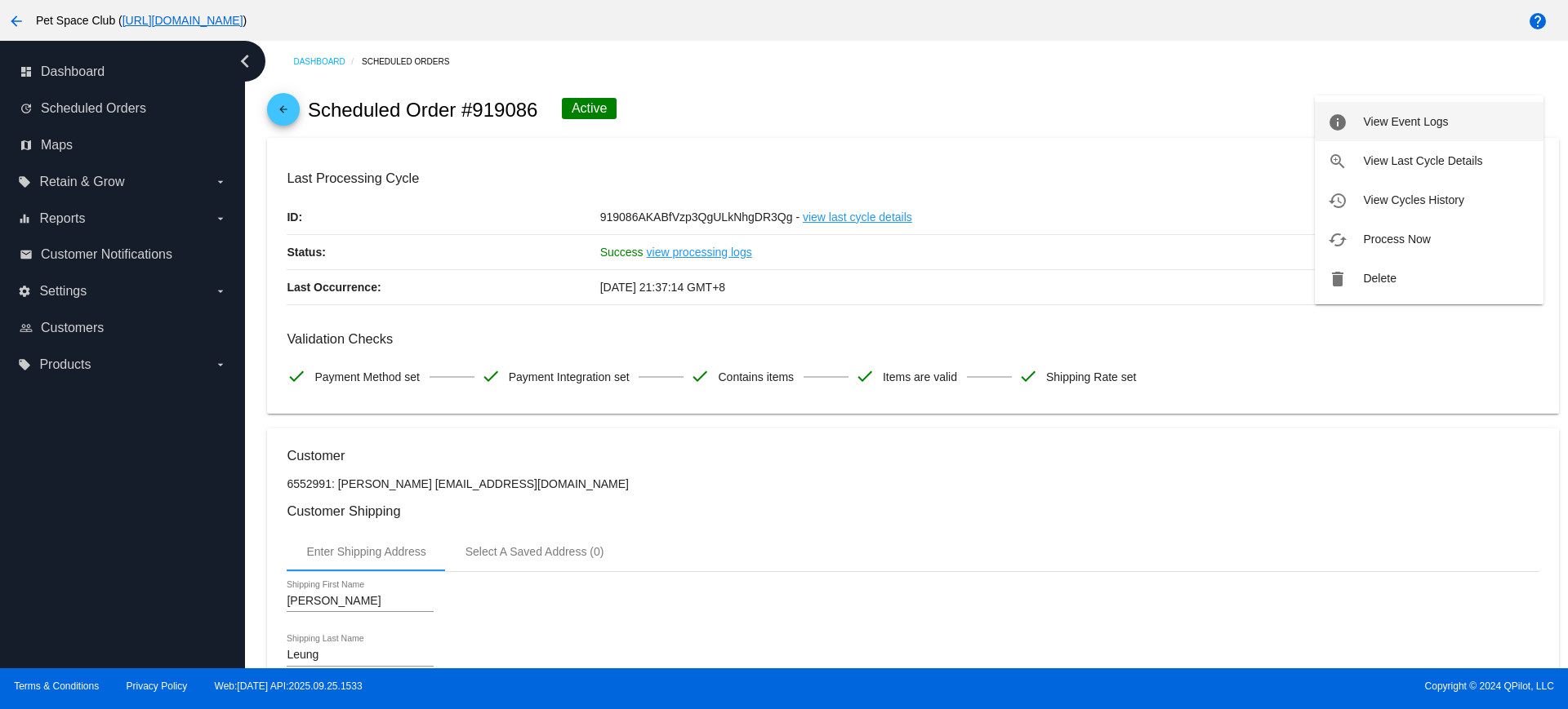
click at [1362, 124] on button "info View Event Logs" at bounding box center [1429, 121] width 229 height 39
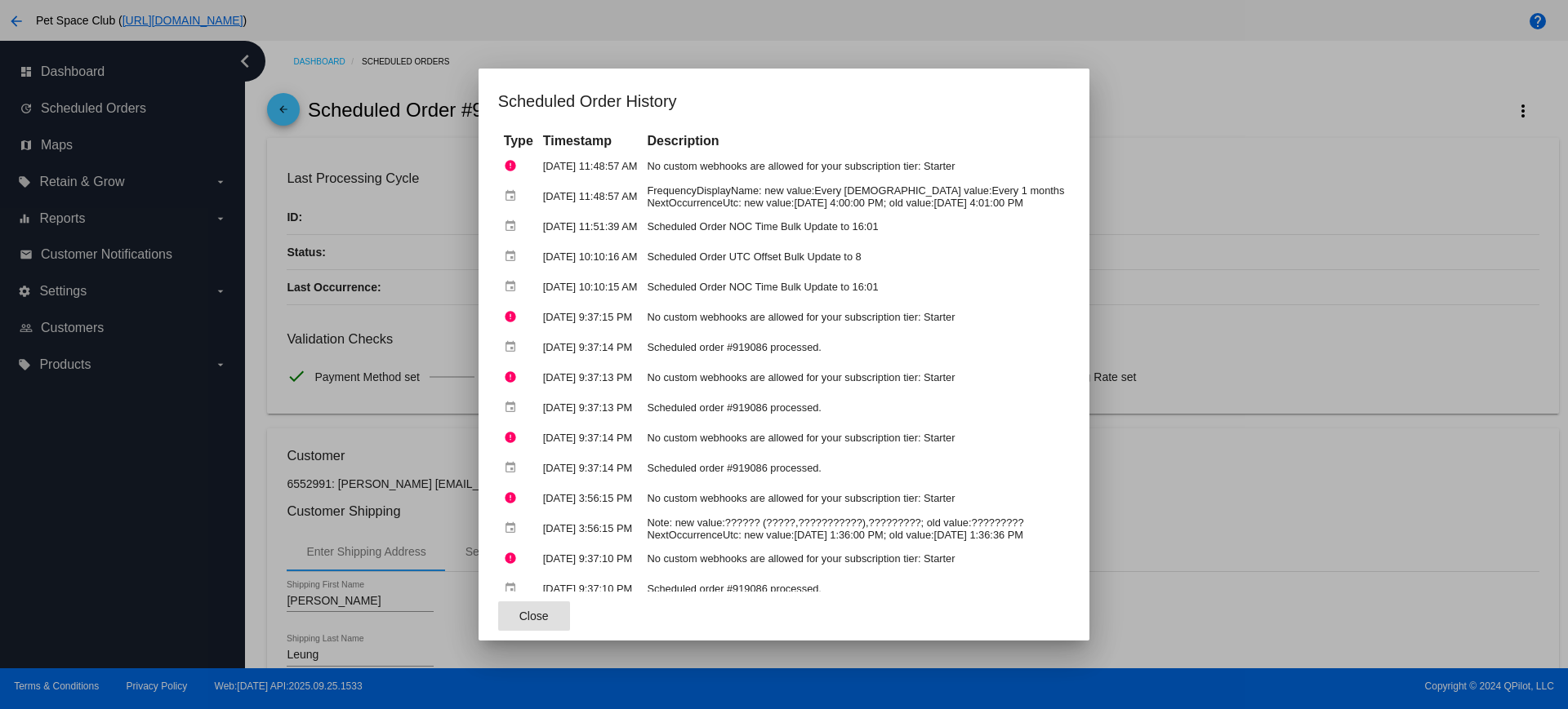
click at [1156, 177] on div at bounding box center [784, 354] width 1568 height 709
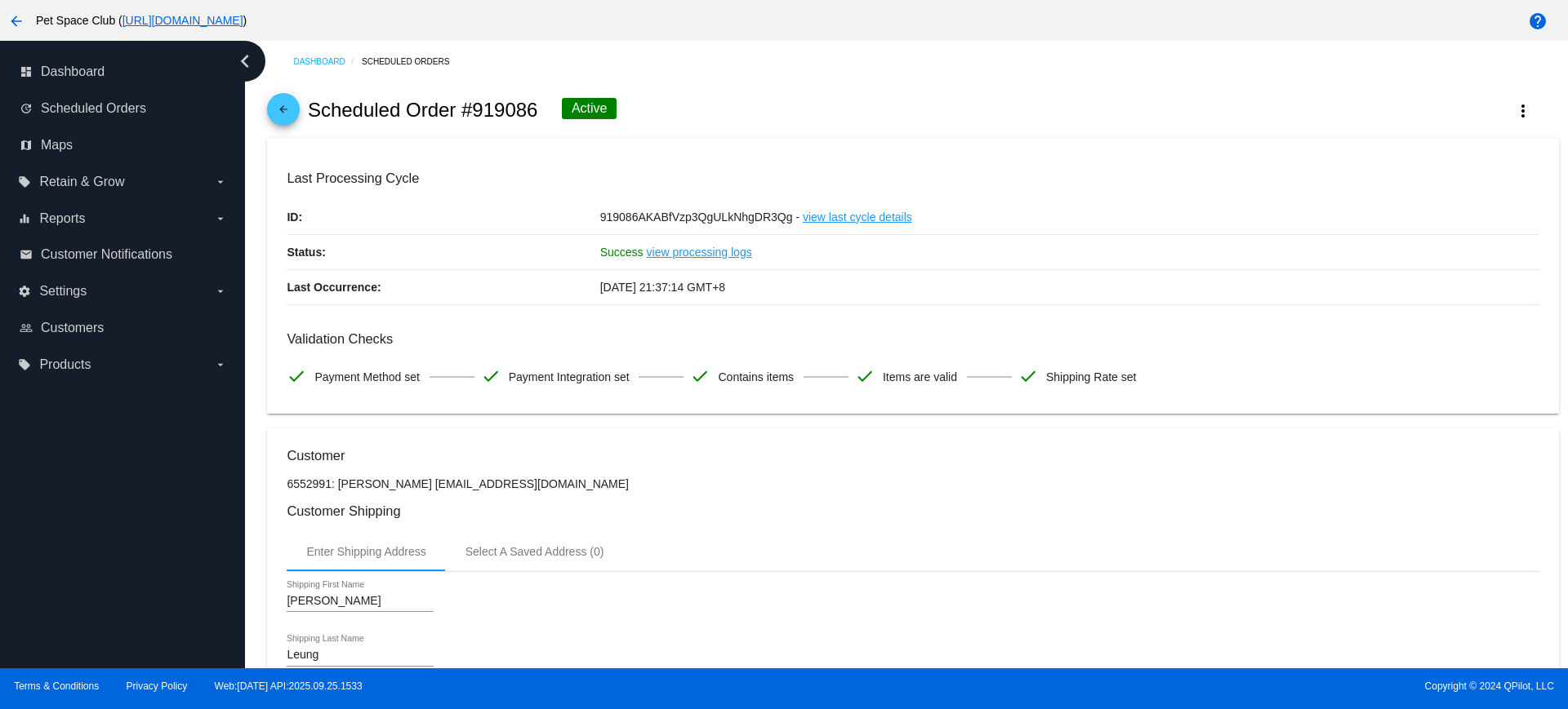
click at [192, 457] on div "dashboard Dashboard update Scheduled Orders map Maps local_offer Retain & Grow …" at bounding box center [122, 354] width 245 height 627
